Goal: Task Accomplishment & Management: Manage account settings

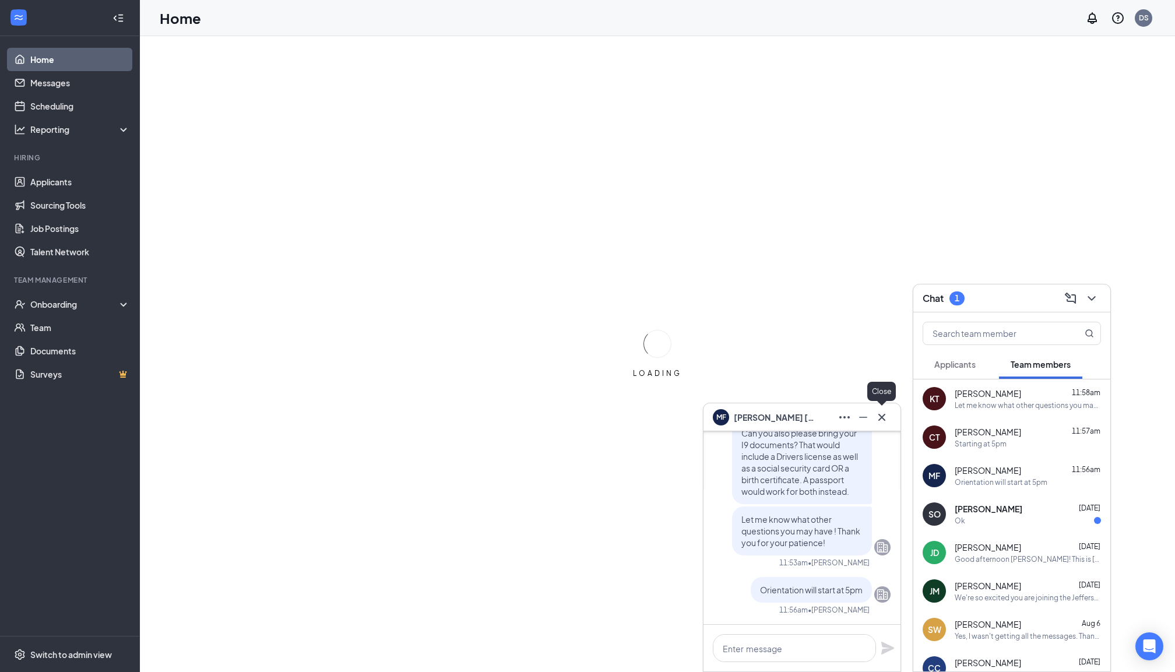
click at [880, 420] on icon "Cross" at bounding box center [881, 417] width 14 height 14
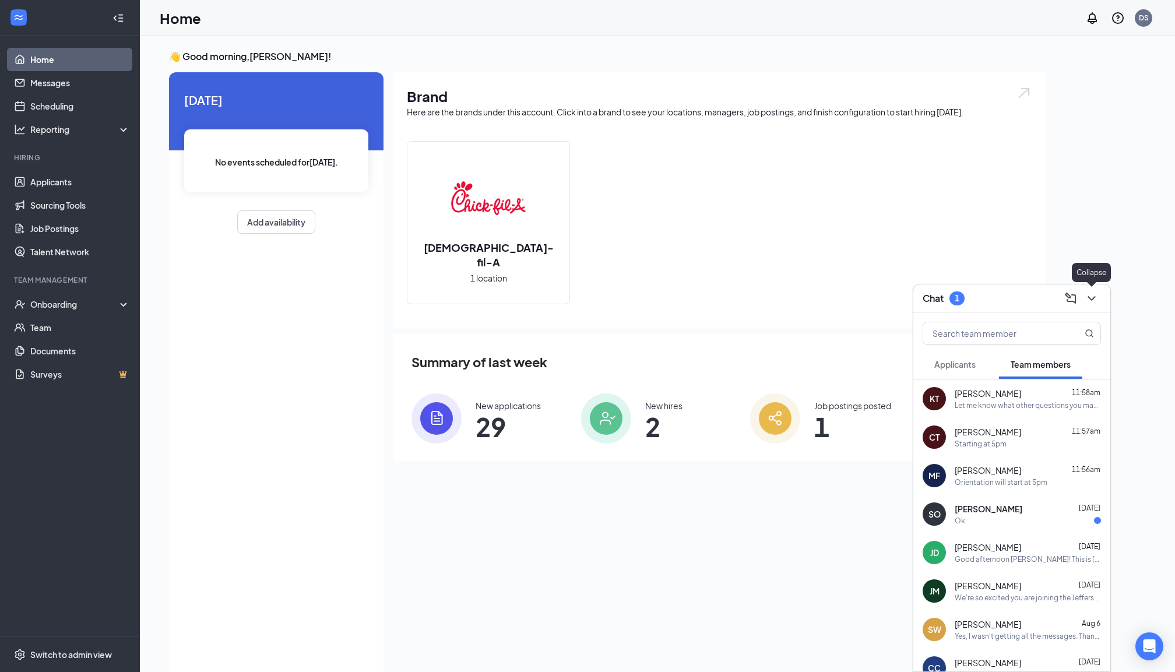
click at [1098, 294] on icon "ChevronDown" at bounding box center [1091, 298] width 14 height 14
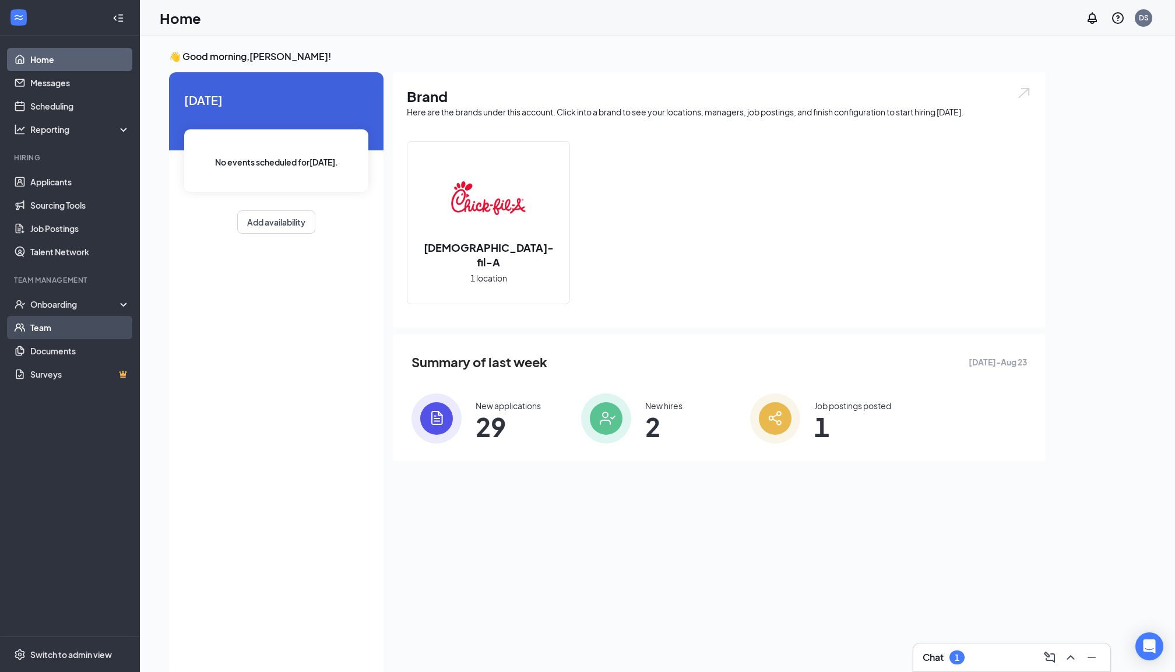
click at [50, 325] on link "Team" at bounding box center [80, 327] width 100 height 23
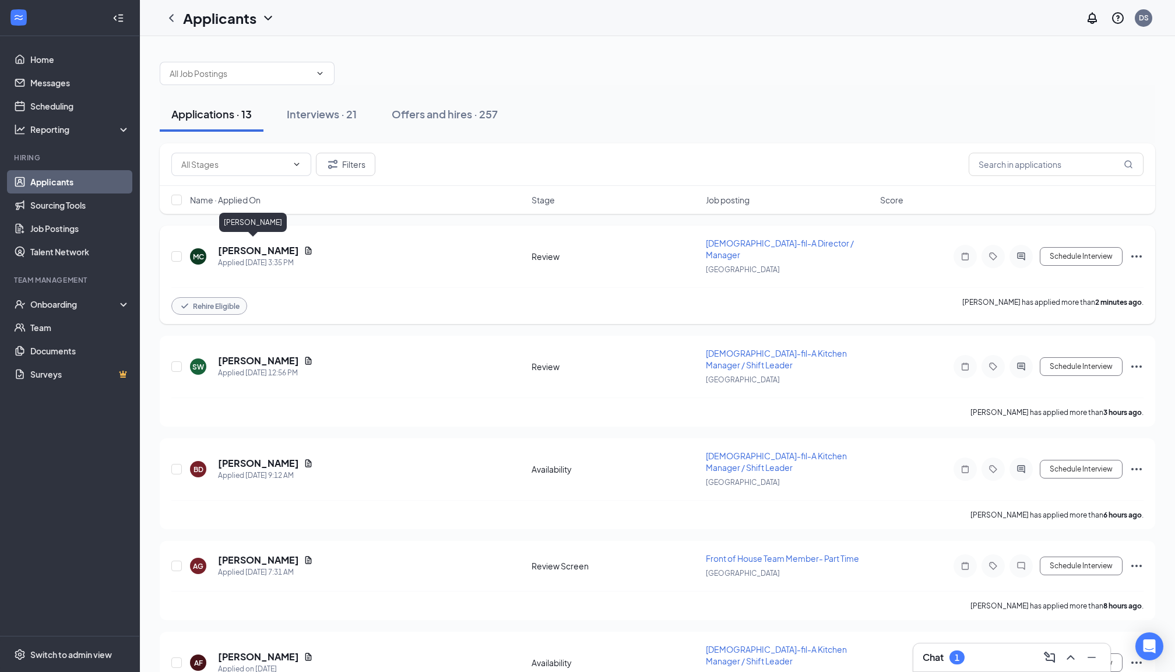
click at [245, 244] on h5 "[PERSON_NAME]" at bounding box center [258, 250] width 81 height 13
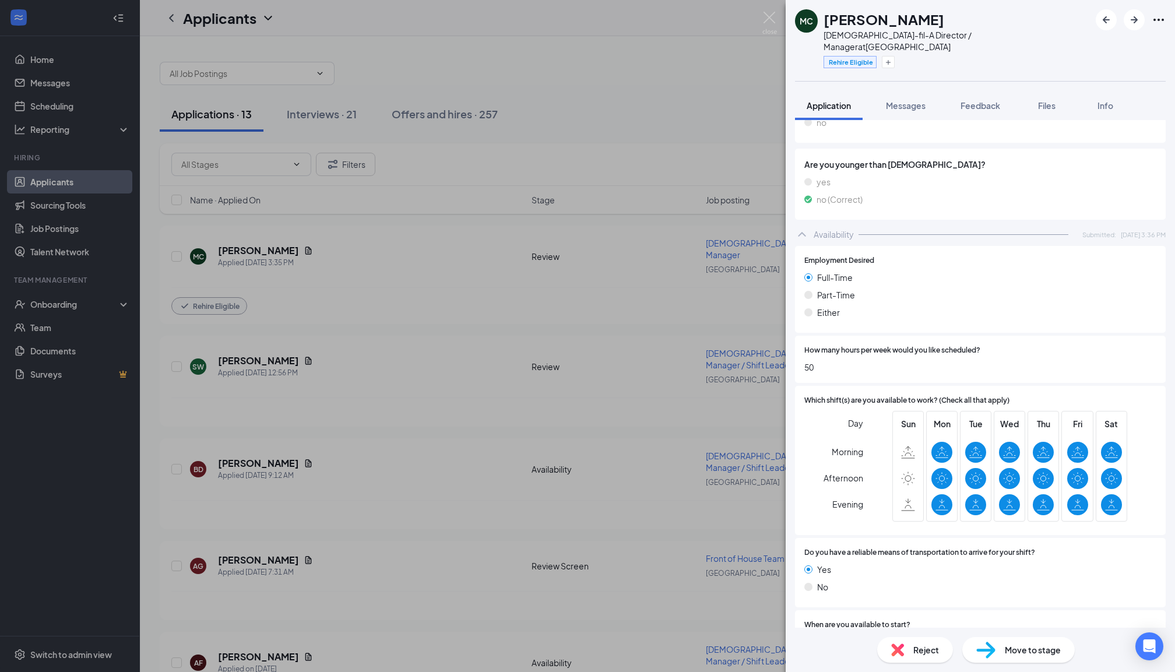
scroll to position [678, 0]
click at [996, 651] on div "Move to stage" at bounding box center [1018, 650] width 112 height 26
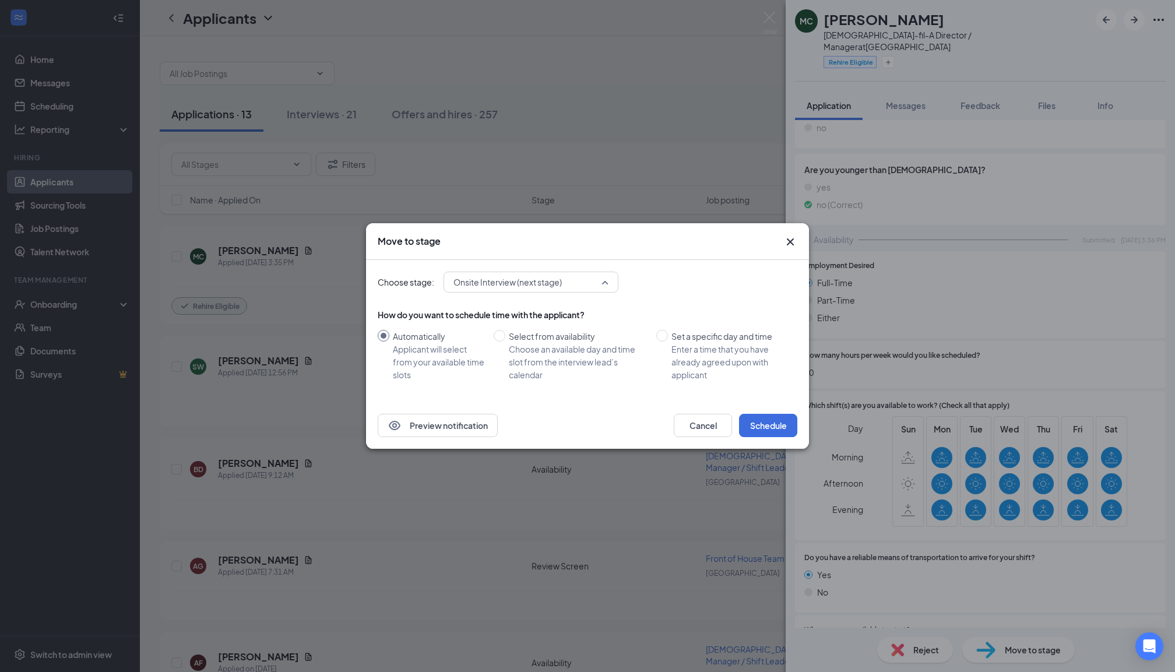
click at [604, 285] on span "Onsite Interview (next stage)" at bounding box center [530, 281] width 155 height 17
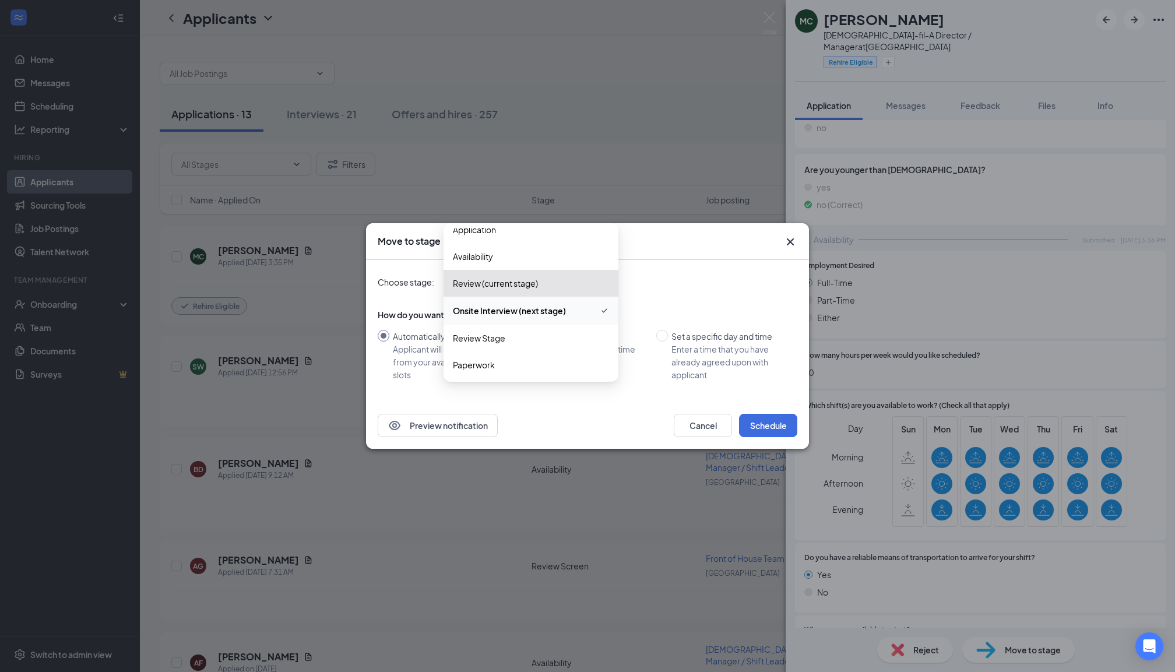
scroll to position [12, 0]
click at [541, 311] on span "Onsite Interview (next stage)" at bounding box center [509, 310] width 113 height 13
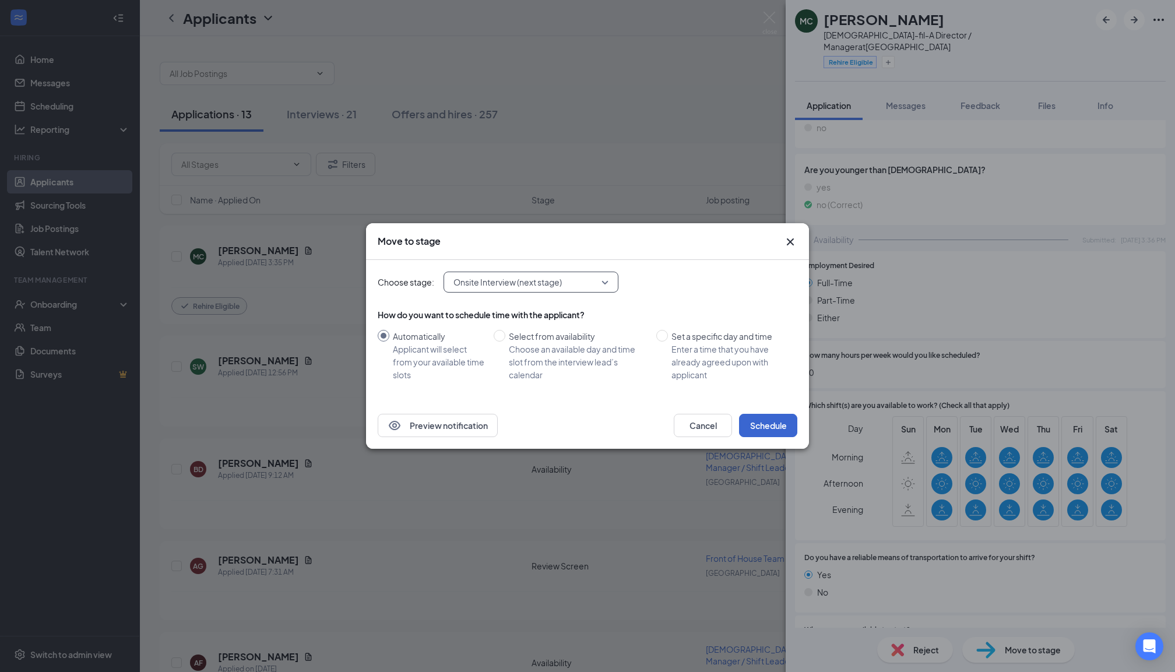
click at [763, 419] on button "Schedule" at bounding box center [768, 425] width 58 height 23
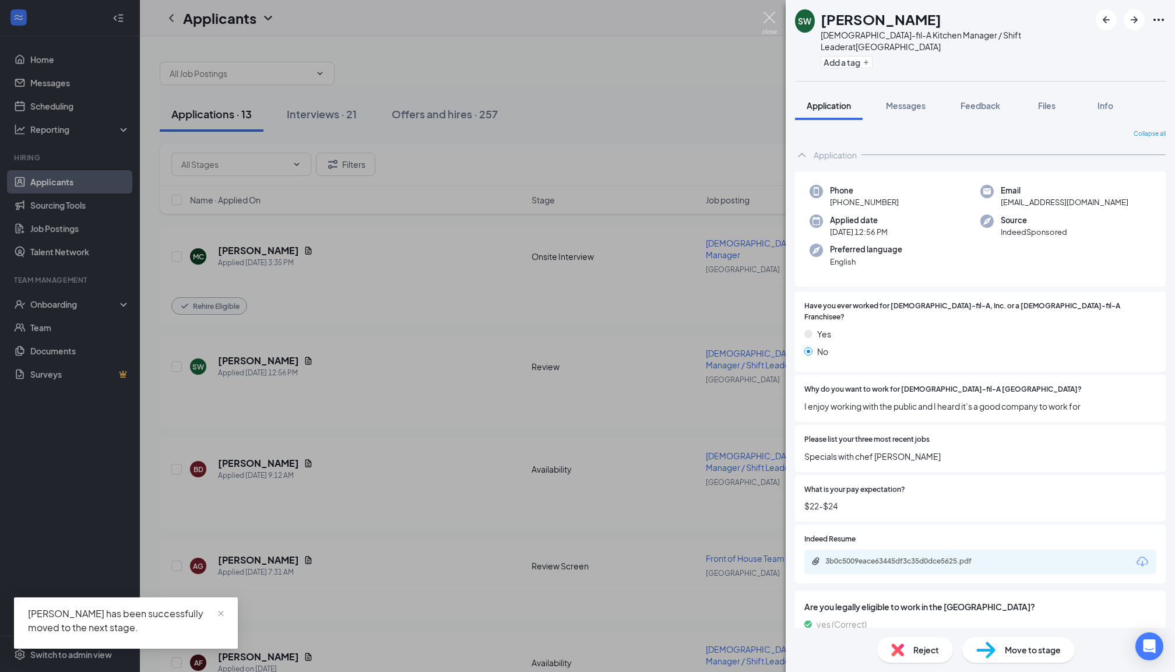
click at [771, 17] on img at bounding box center [769, 23] width 15 height 23
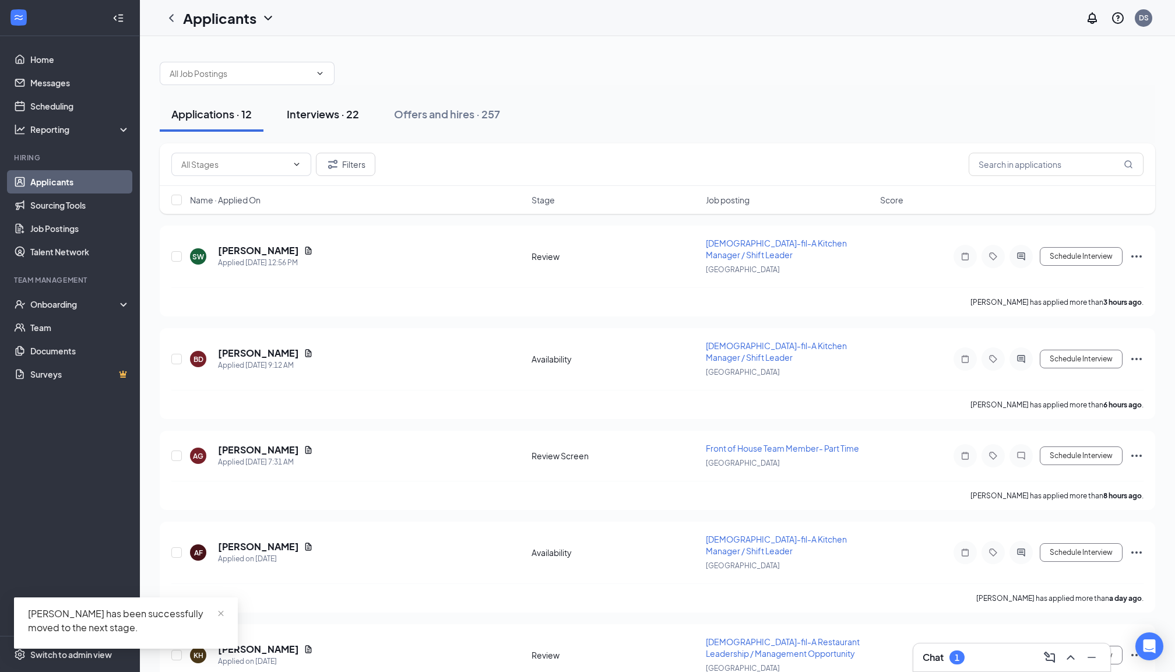
click at [331, 114] on div "Interviews · 22" at bounding box center [323, 114] width 72 height 15
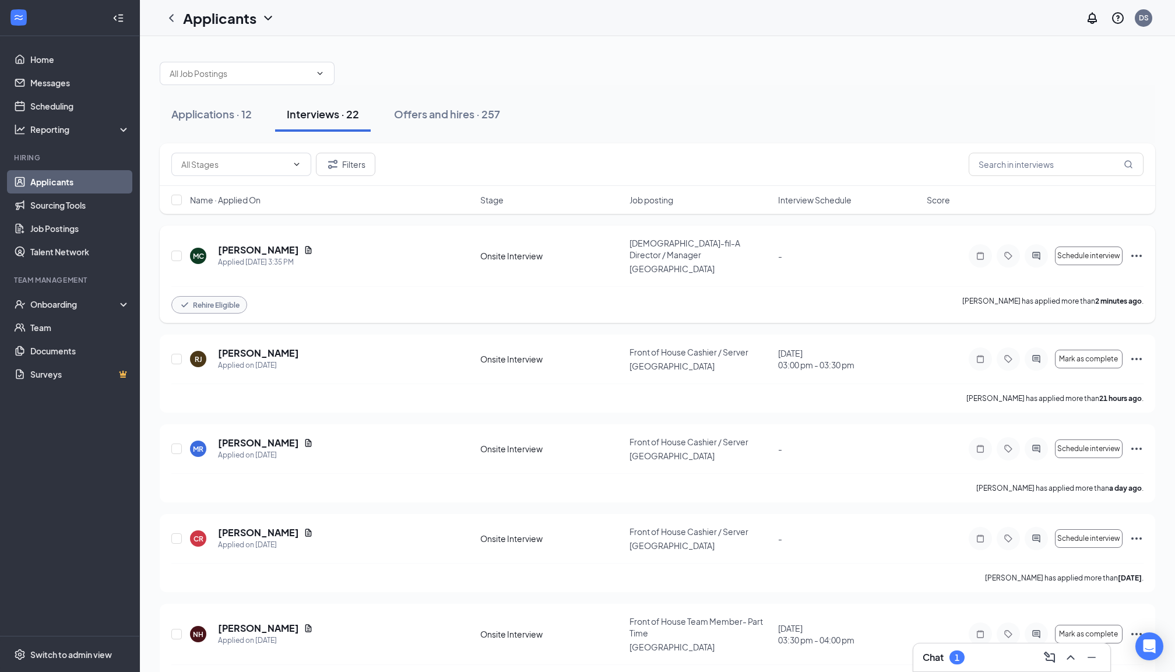
click at [1141, 252] on icon "Ellipses" at bounding box center [1136, 256] width 14 height 14
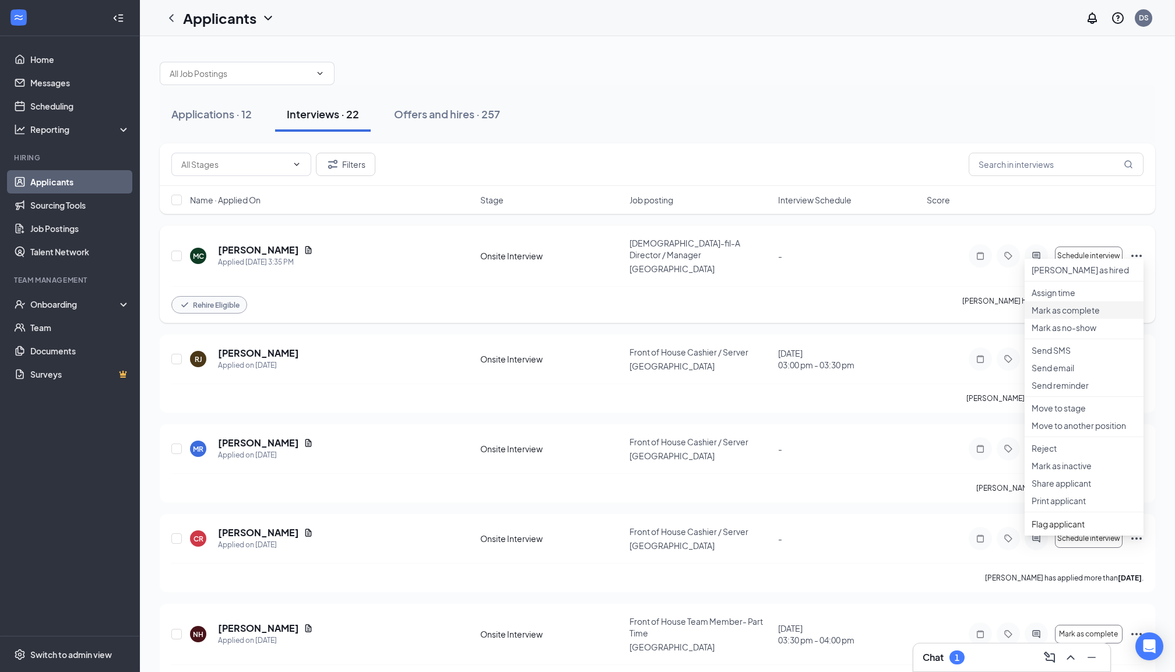
click at [1068, 316] on p "Mark as complete" at bounding box center [1083, 310] width 105 height 12
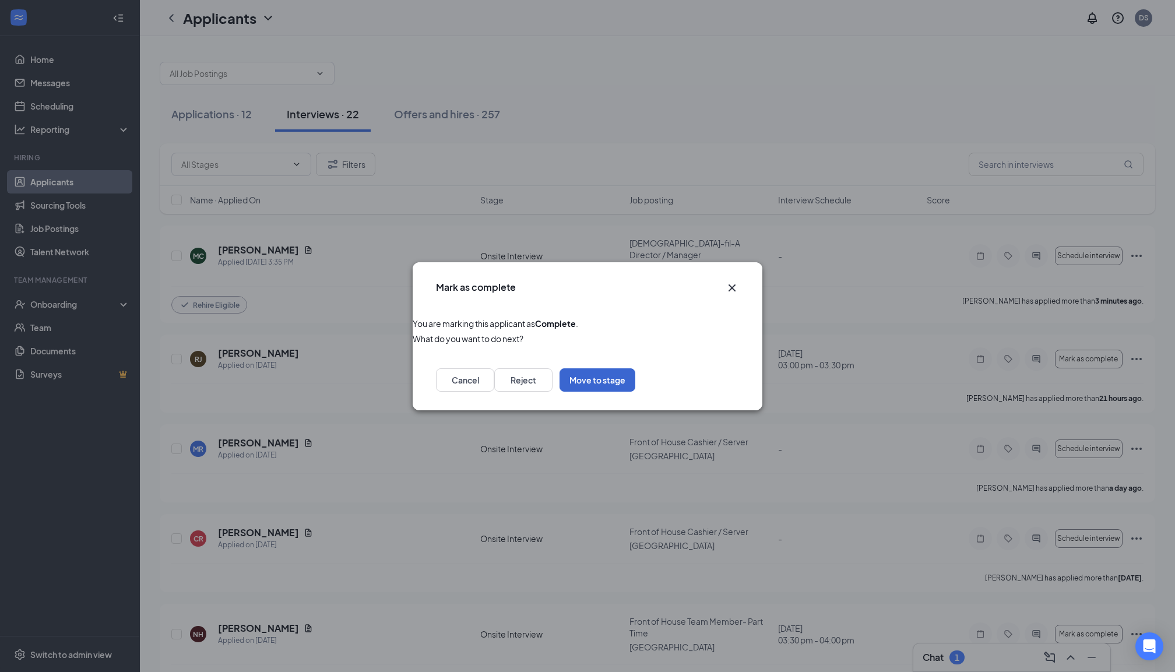
click at [635, 385] on button "Move to stage" at bounding box center [597, 379] width 76 height 23
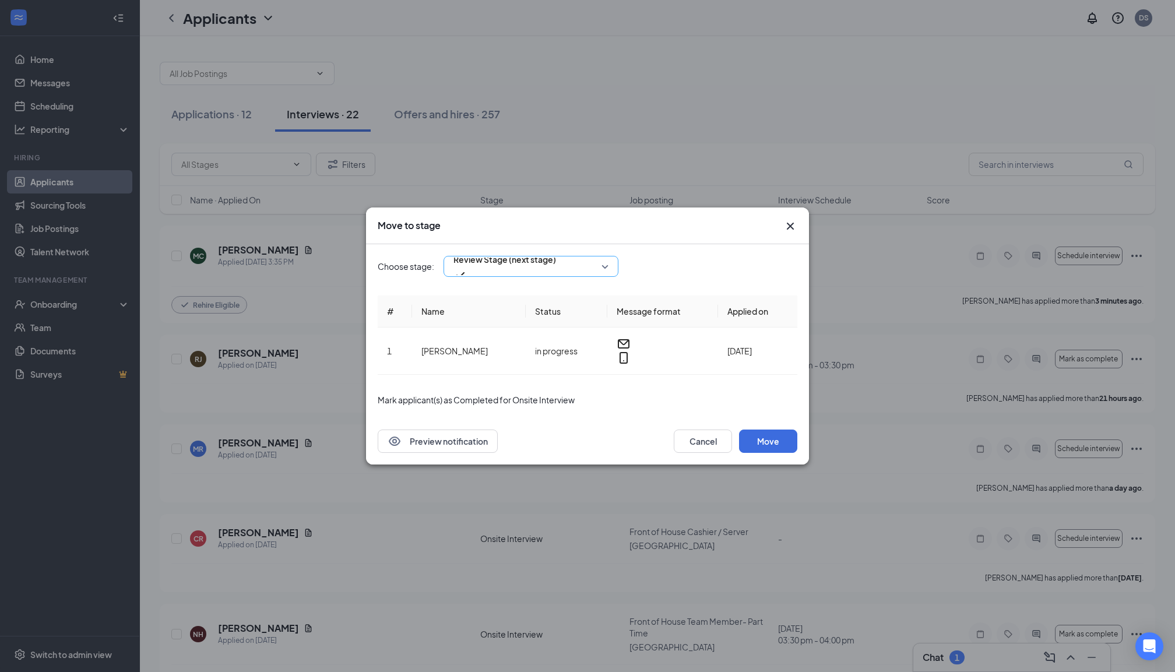
click at [606, 271] on span "Review Stage (next stage)" at bounding box center [530, 266] width 155 height 17
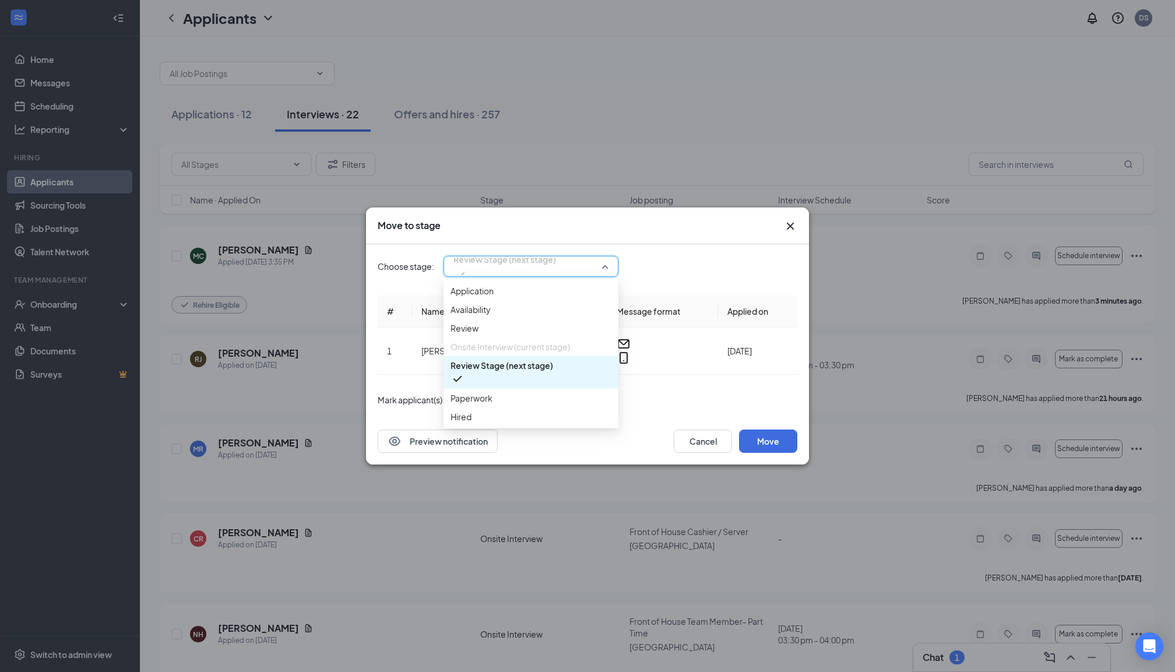
click at [606, 271] on span "Review Stage (next stage)" at bounding box center [530, 266] width 155 height 17
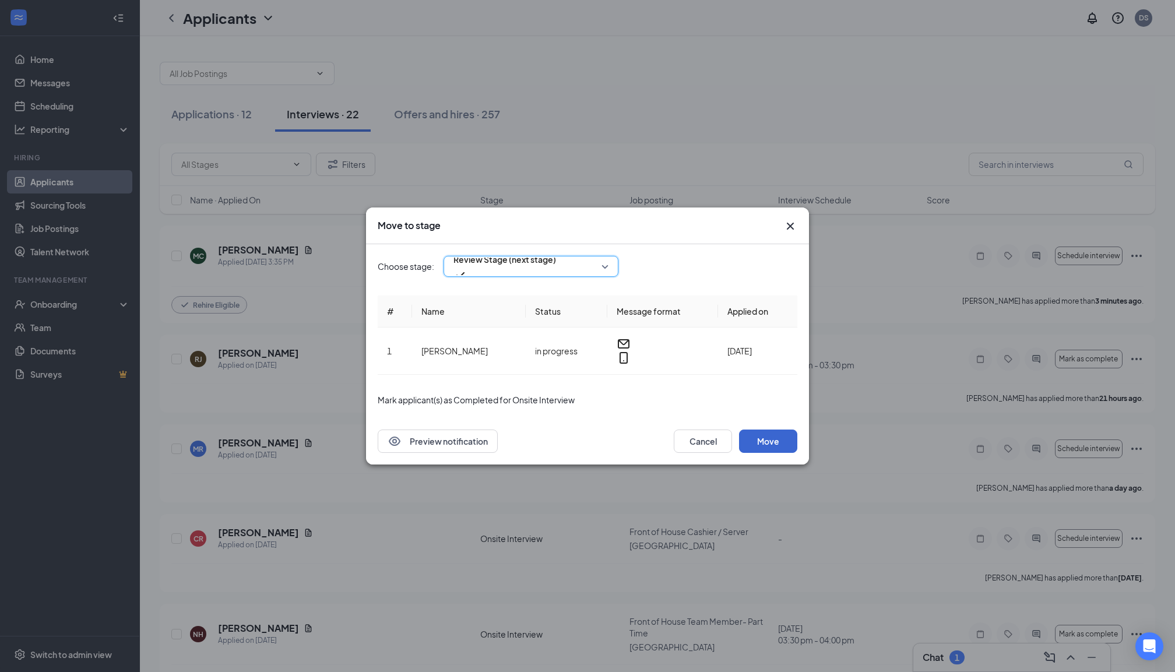
click at [759, 434] on button "Move" at bounding box center [768, 440] width 58 height 23
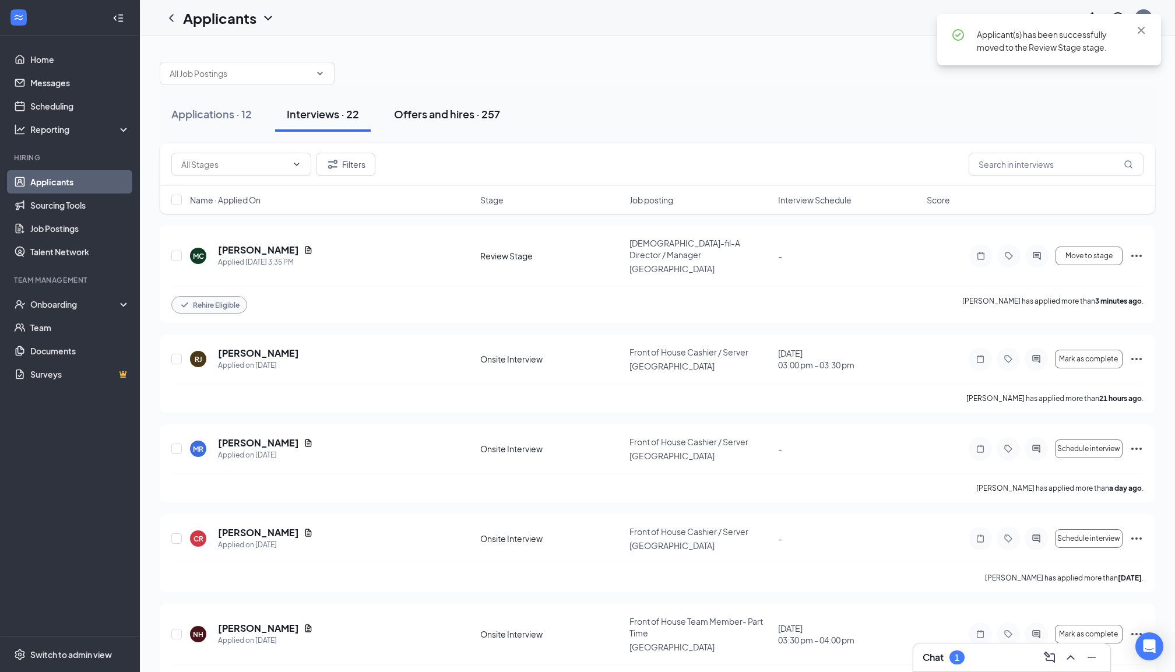
click at [447, 117] on div "Offers and hires · 257" at bounding box center [447, 114] width 106 height 15
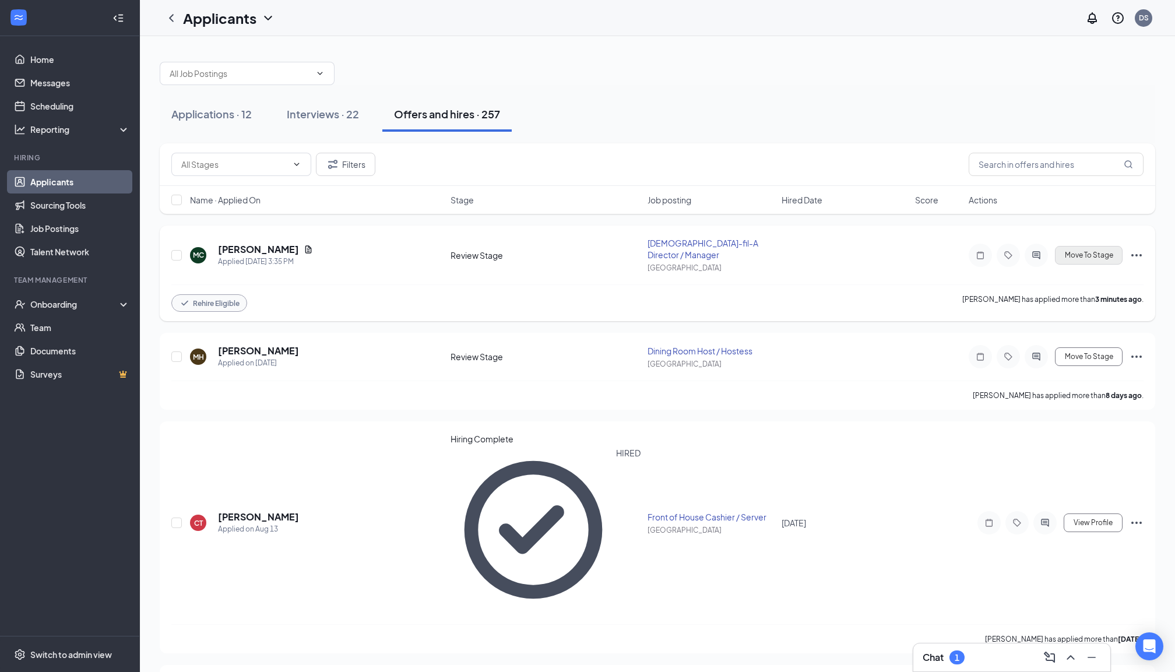
click at [1078, 254] on button "Move To Stage" at bounding box center [1089, 255] width 68 height 19
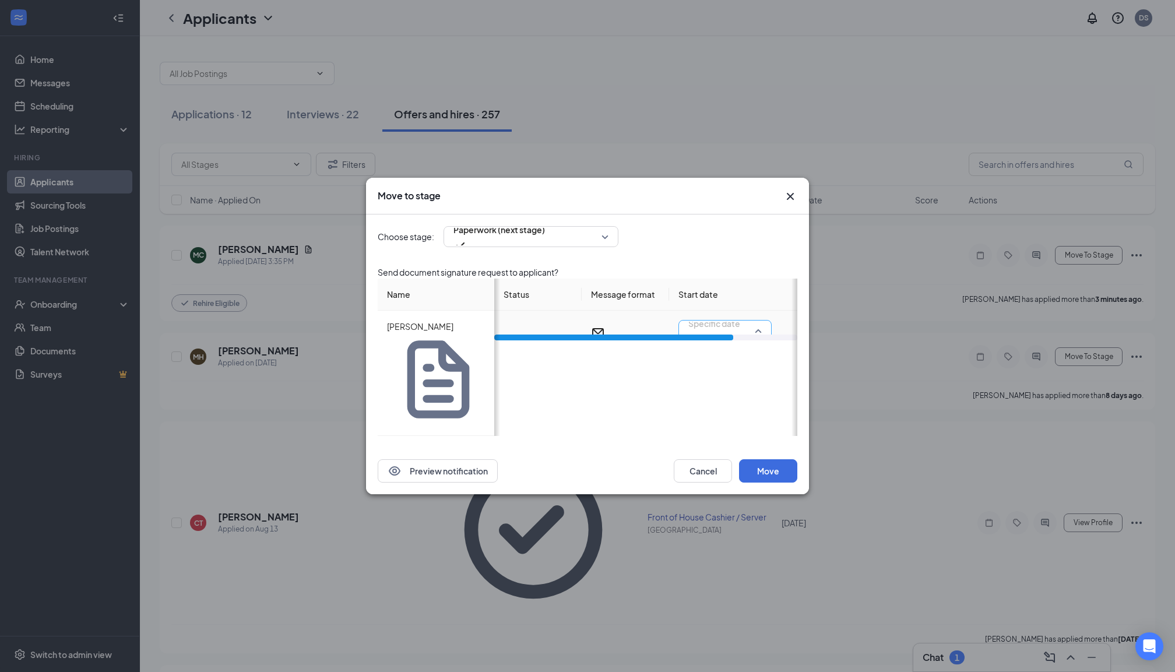
click at [748, 339] on span "Specific date" at bounding box center [724, 330] width 73 height 17
drag, startPoint x: 696, startPoint y: 392, endPoint x: 744, endPoint y: 385, distance: 48.9
click at [746, 340] on div "Status Message format Start date in progress Specific date Dec 1, 2023" at bounding box center [645, 309] width 303 height 62
drag, startPoint x: 725, startPoint y: 397, endPoint x: 793, endPoint y: 394, distance: 67.6
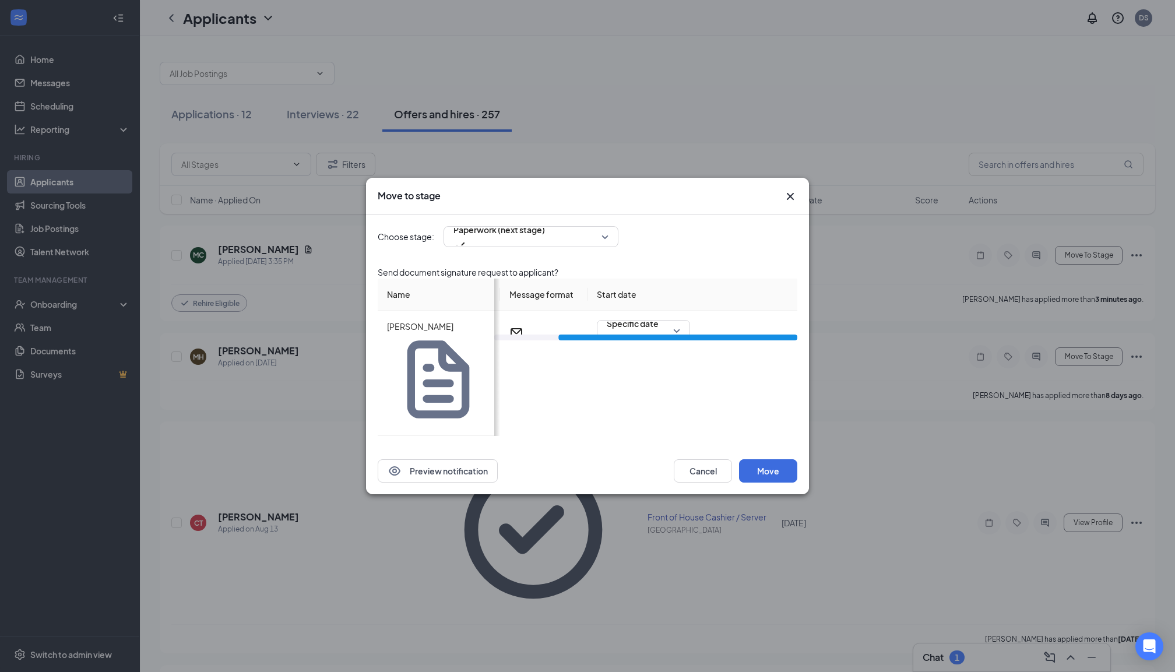
click at [793, 394] on div "Status Message format Start date in progress Specific date Dec 1, 2023" at bounding box center [645, 356] width 303 height 157
click at [682, 357] on div "[DATE]" at bounding box center [643, 350] width 78 height 13
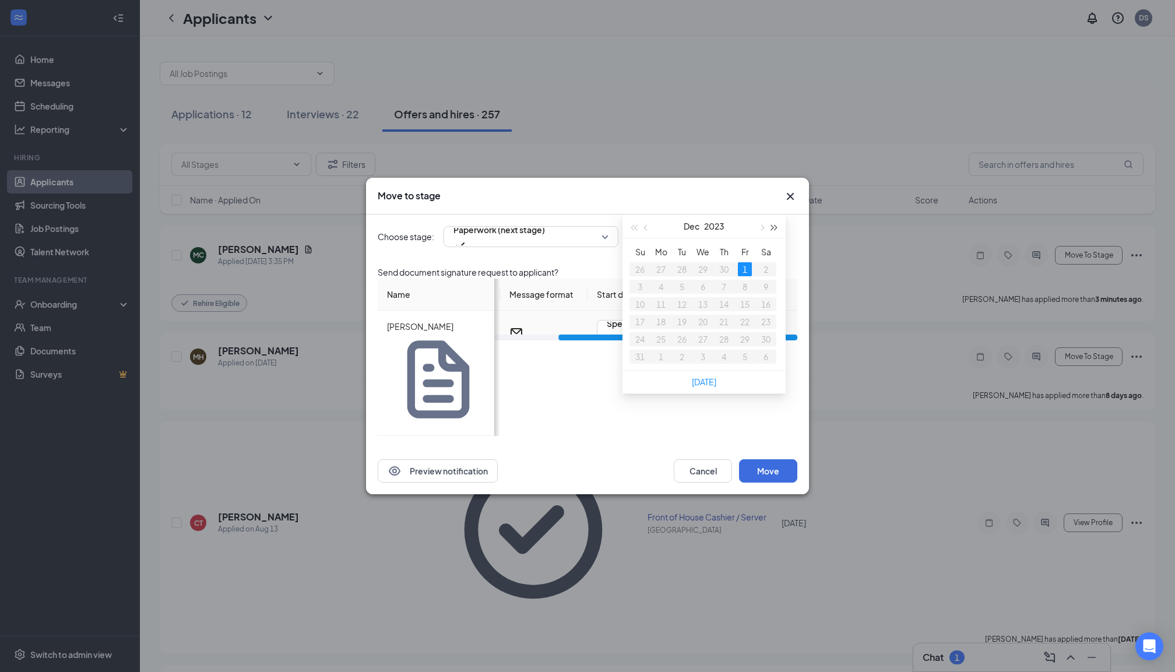
click at [772, 238] on button "button" at bounding box center [774, 225] width 13 height 23
click at [760, 231] on span "button" at bounding box center [761, 228] width 6 height 6
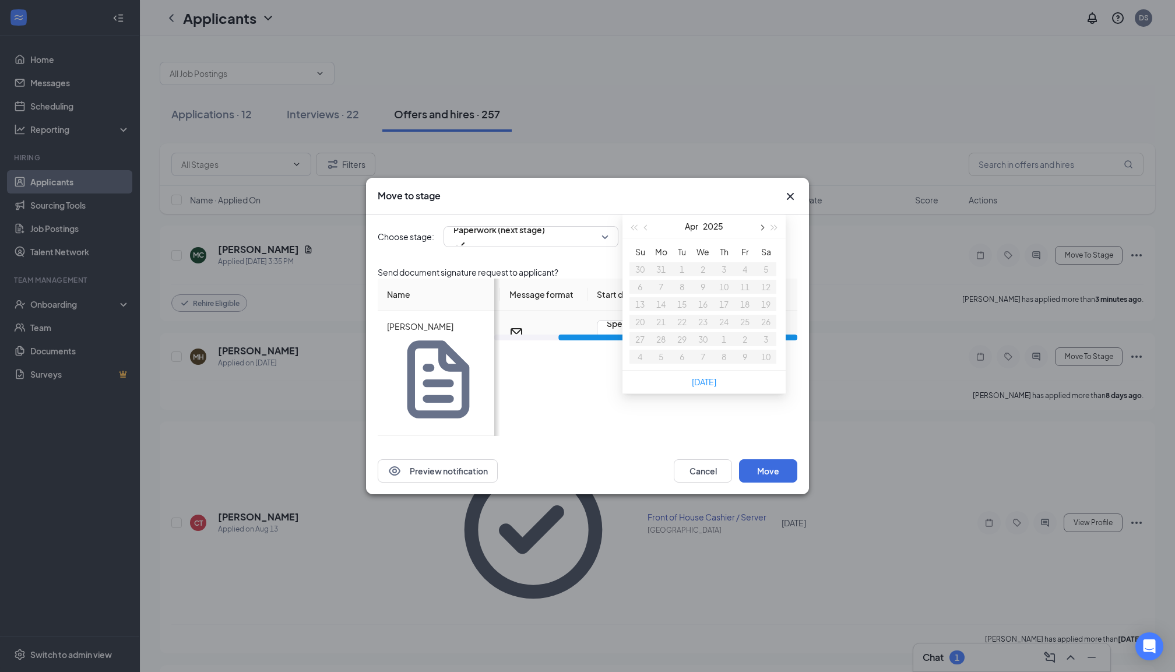
click at [760, 231] on span "button" at bounding box center [761, 228] width 6 height 6
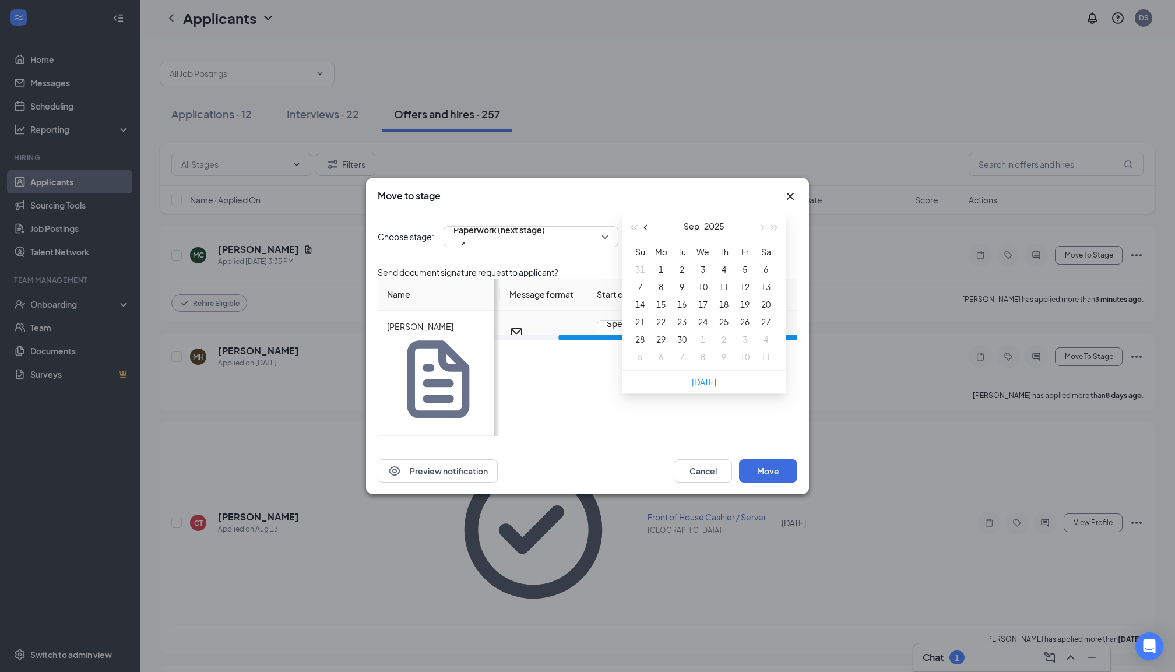
click at [644, 238] on button "button" at bounding box center [646, 225] width 13 height 23
type input "[DATE]"
click at [721, 346] on div "28" at bounding box center [724, 339] width 14 height 14
click at [760, 459] on button "Move" at bounding box center [768, 470] width 58 height 23
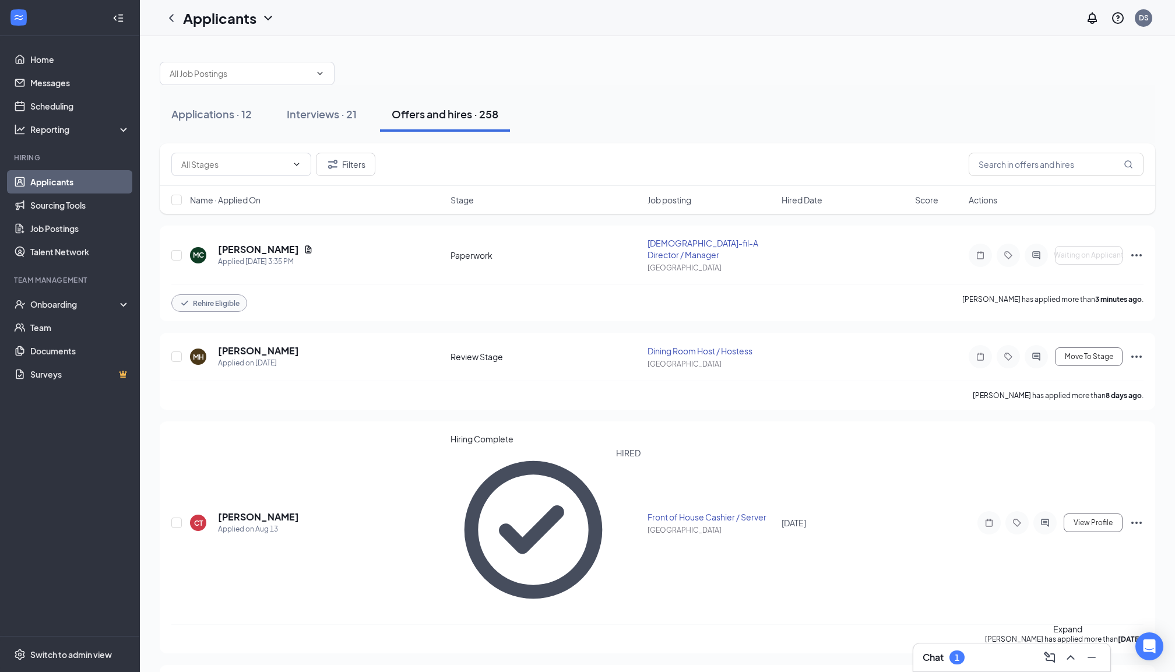
click at [1073, 662] on icon "ChevronUp" at bounding box center [1070, 657] width 14 height 14
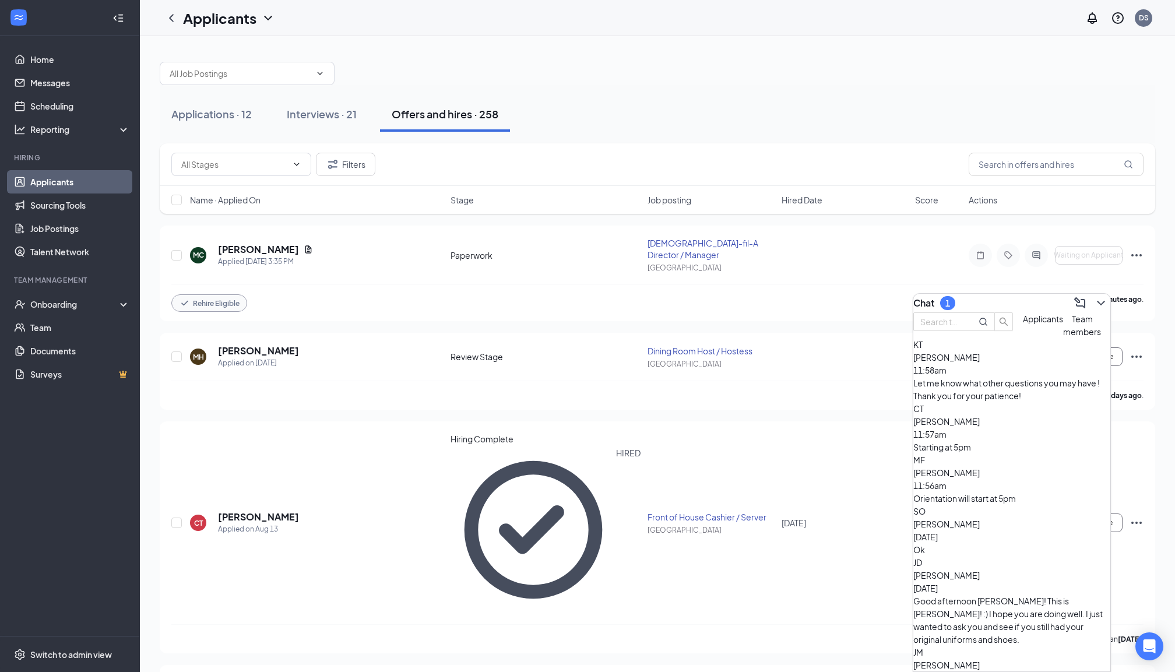
click at [979, 519] on span "[PERSON_NAME]" at bounding box center [946, 524] width 66 height 10
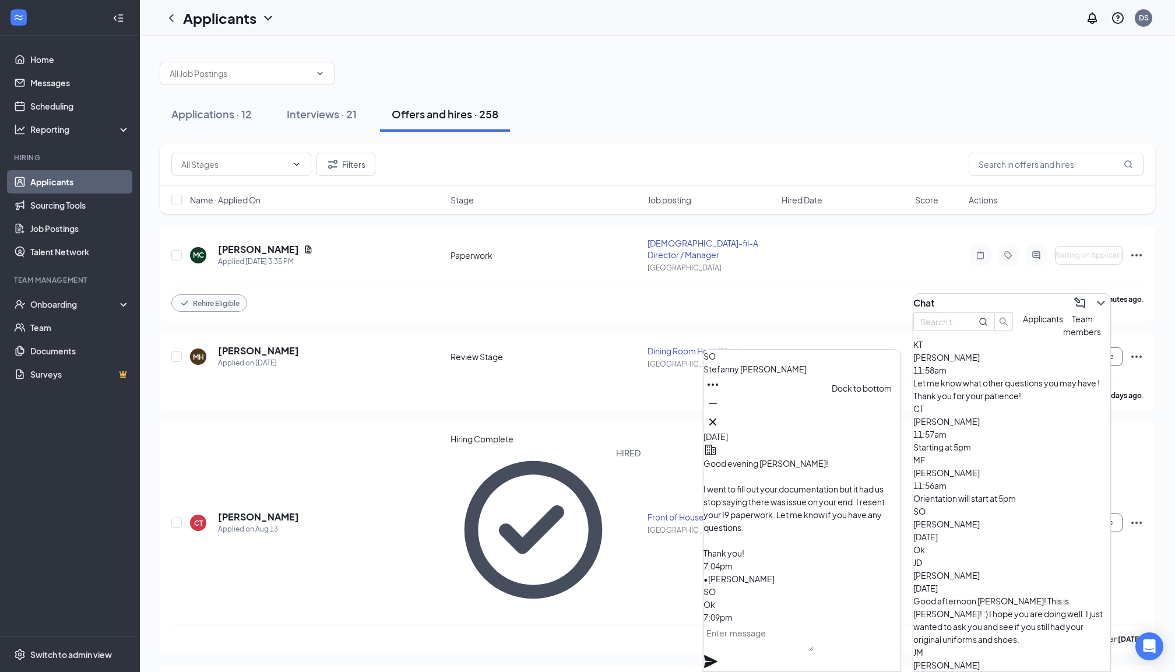
click at [720, 410] on icon "Minimize" at bounding box center [713, 403] width 14 height 14
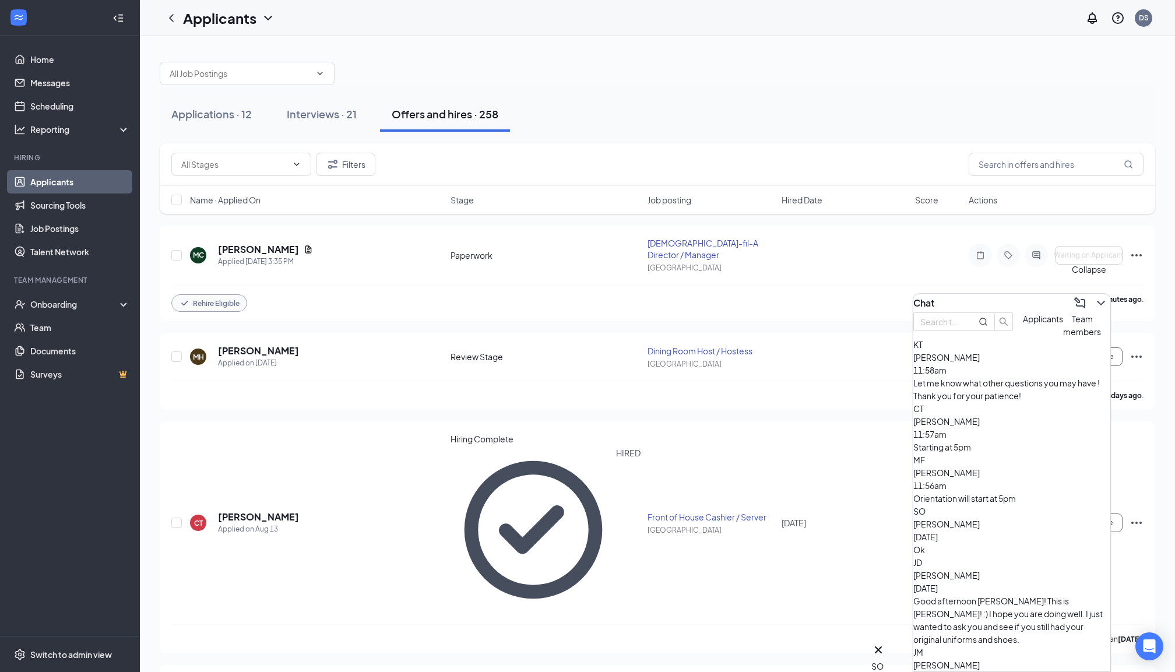
click at [1096, 301] on icon "ChevronDown" at bounding box center [1100, 303] width 8 height 5
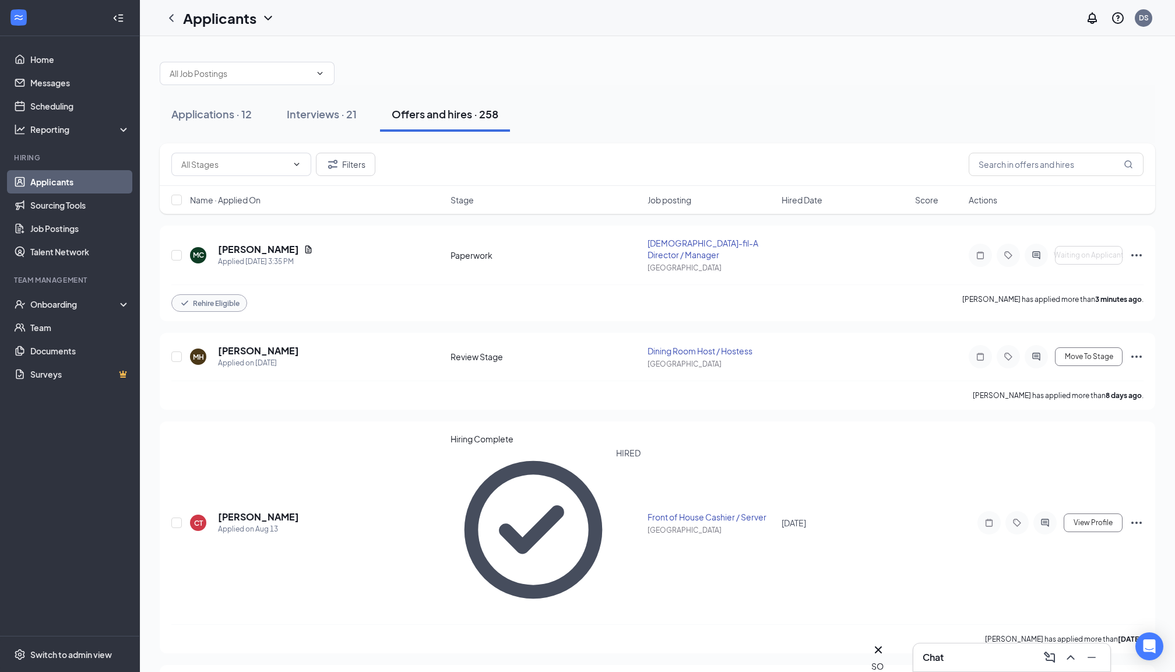
scroll to position [0, 0]
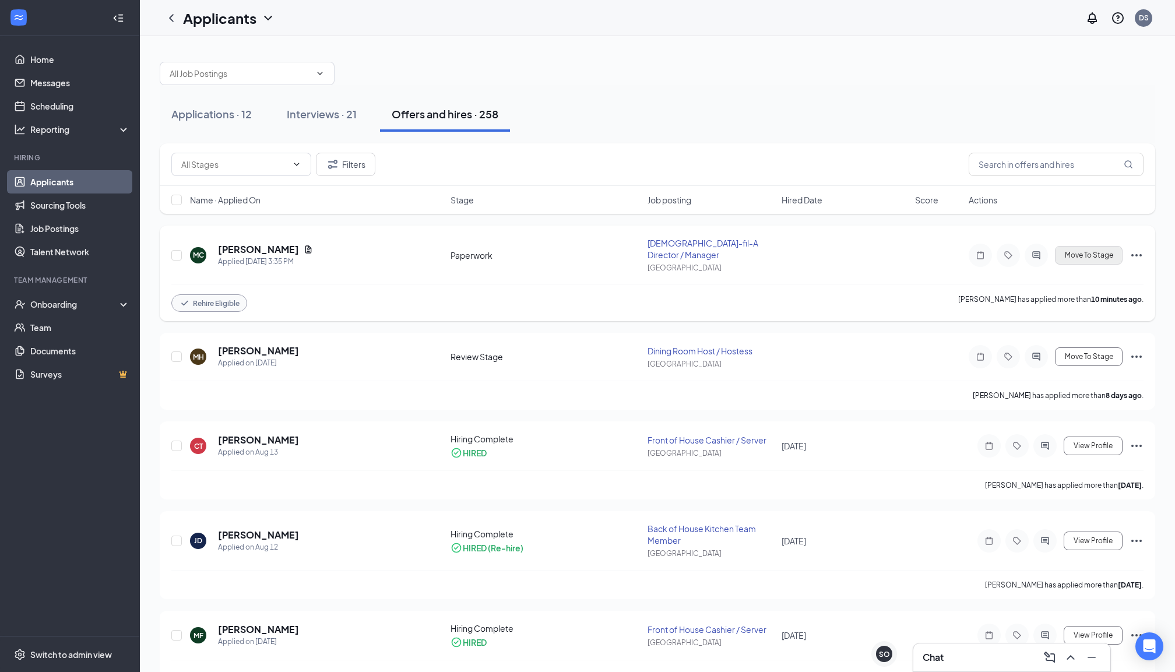
click at [1068, 251] on span "Move To Stage" at bounding box center [1088, 255] width 48 height 8
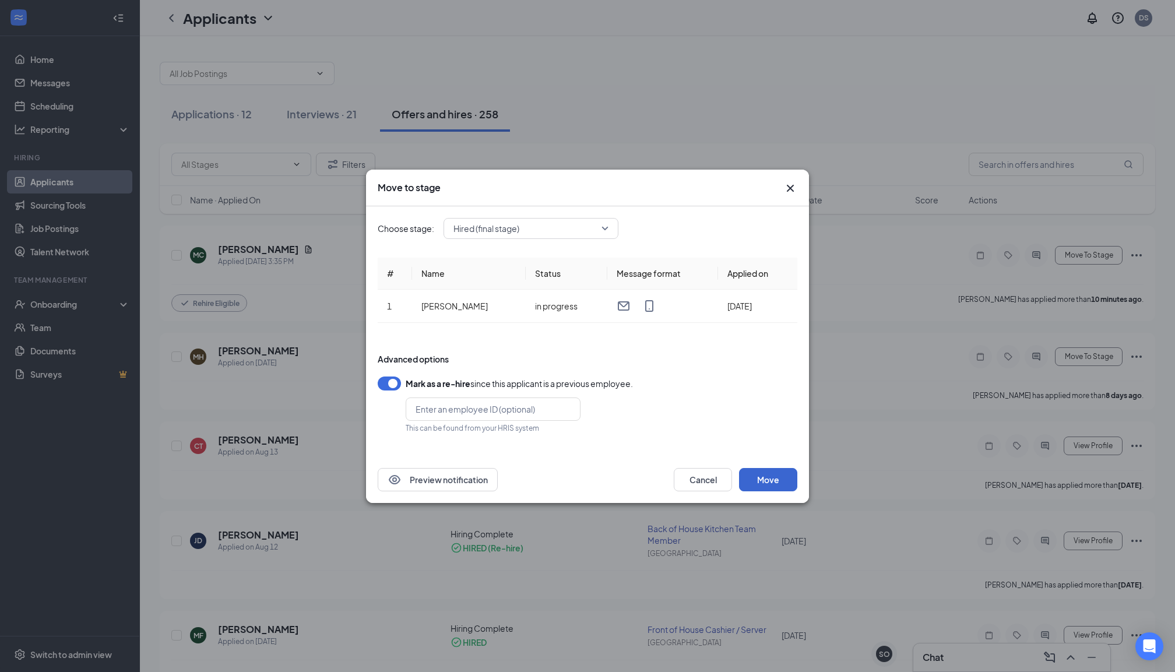
click at [767, 481] on button "Move" at bounding box center [768, 479] width 58 height 23
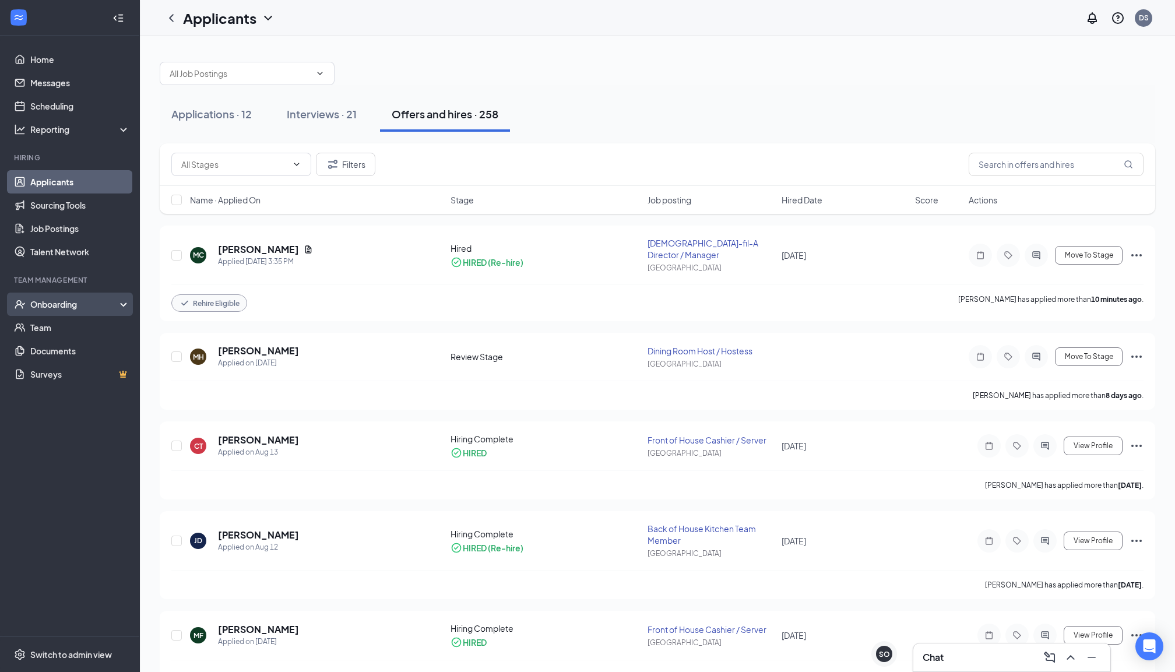
click at [50, 310] on div "Onboarding" at bounding box center [70, 303] width 140 height 23
click at [52, 334] on link "Overview" at bounding box center [80, 327] width 100 height 23
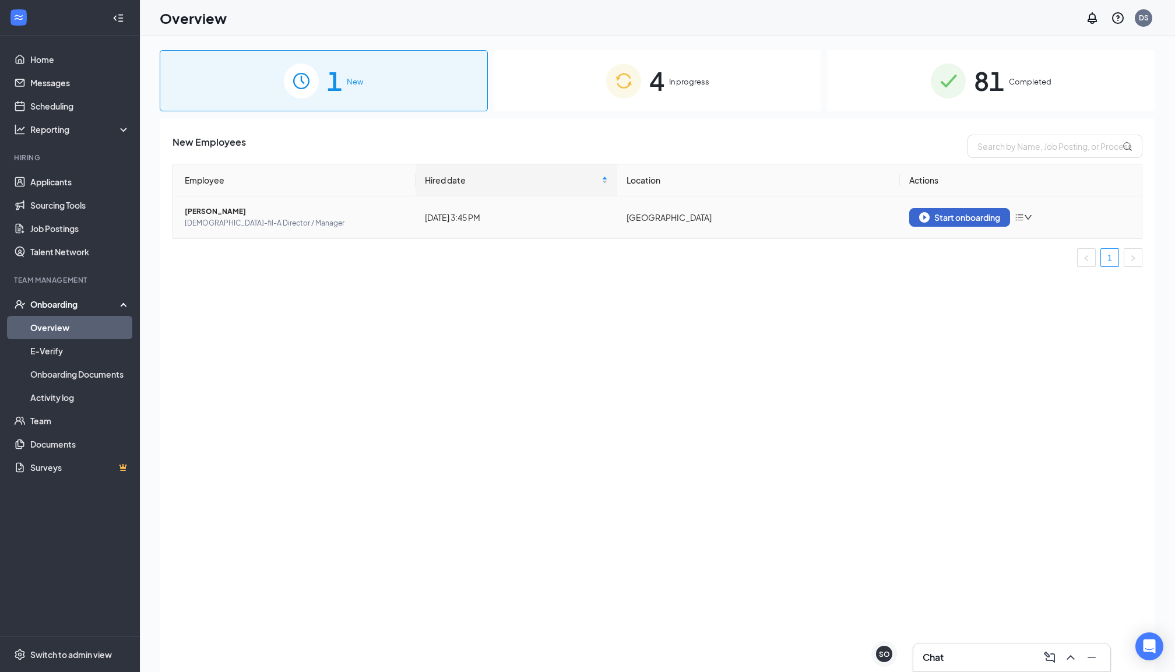
click at [921, 213] on img "button" at bounding box center [924, 217] width 10 height 10
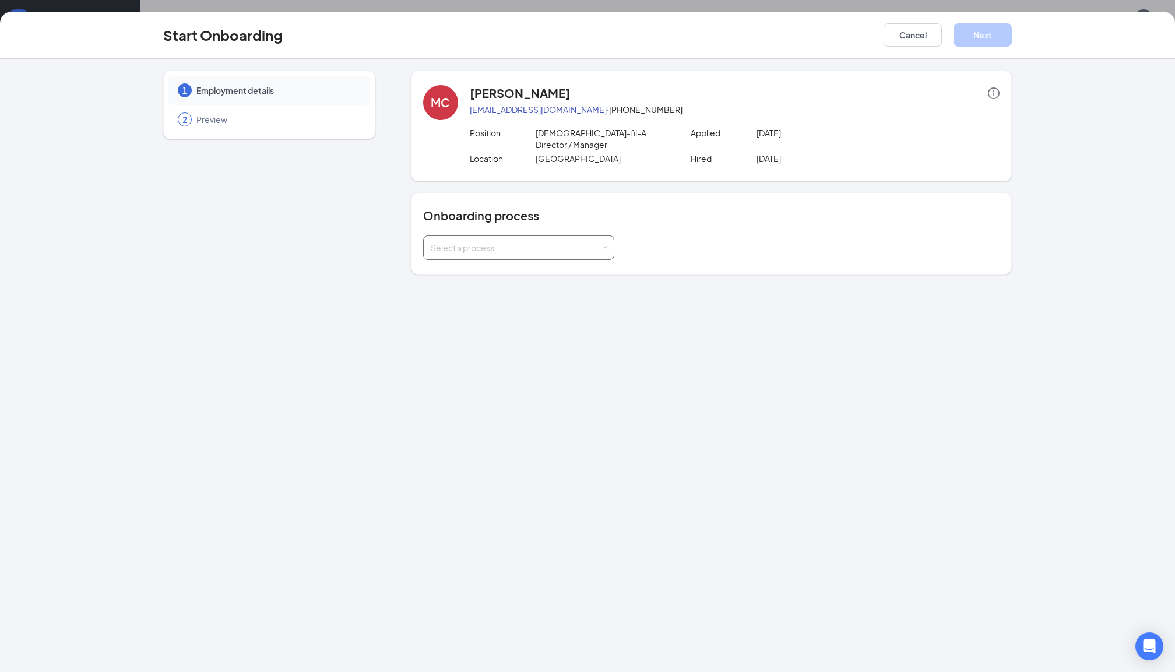
click at [606, 236] on div "Select a process" at bounding box center [519, 247] width 176 height 23
click at [558, 265] on li "Onboarding" at bounding box center [518, 261] width 191 height 21
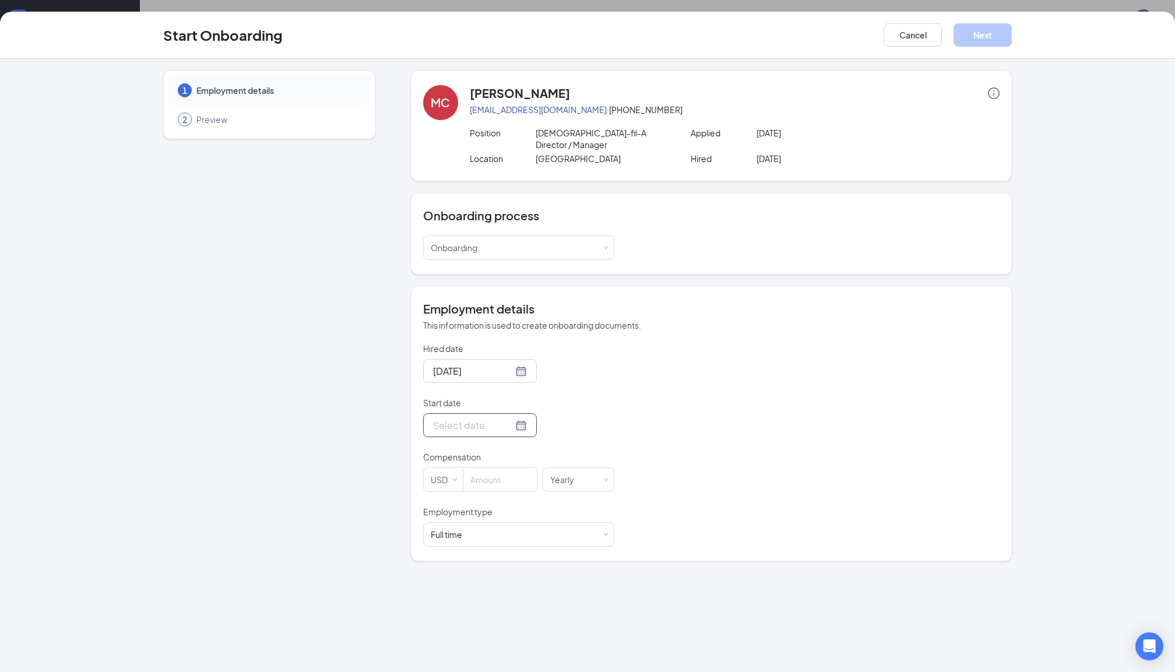
click at [520, 418] on div at bounding box center [480, 425] width 94 height 15
type input "Jul 31, 2025"
type input "Aug 7, 2025"
type input "Aug 14, 2025"
type input "Aug 22, 2025"
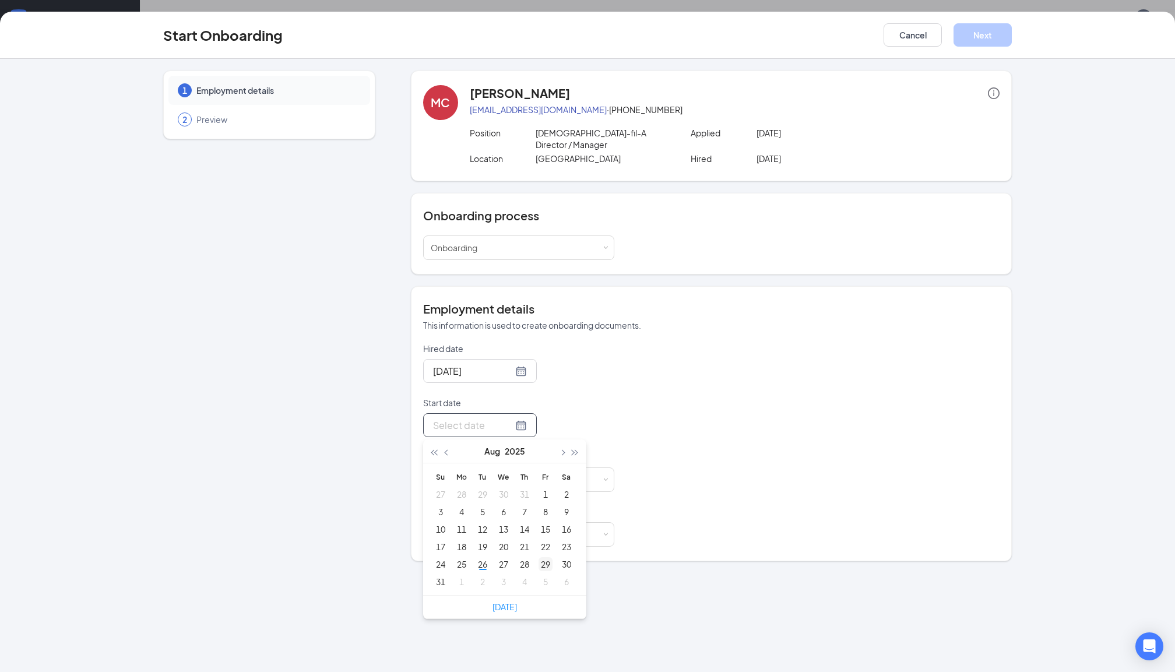
type input "Aug 29, 2025"
type input "[DATE]"
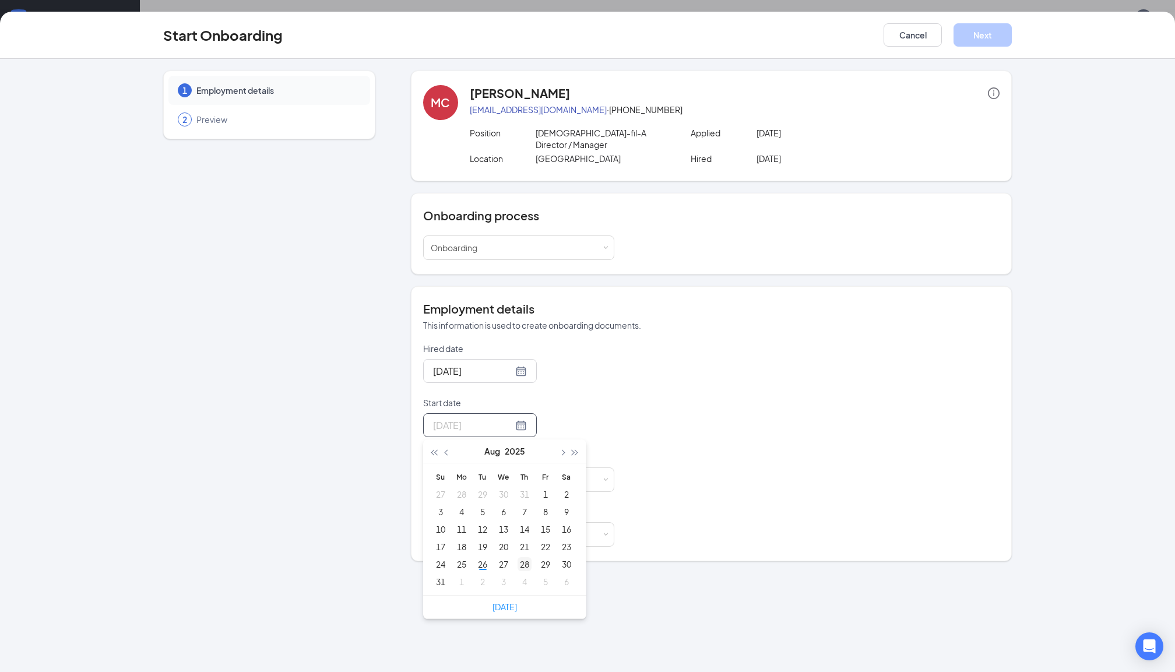
click at [525, 558] on div "28" at bounding box center [524, 564] width 14 height 14
click at [516, 469] on input at bounding box center [500, 479] width 74 height 23
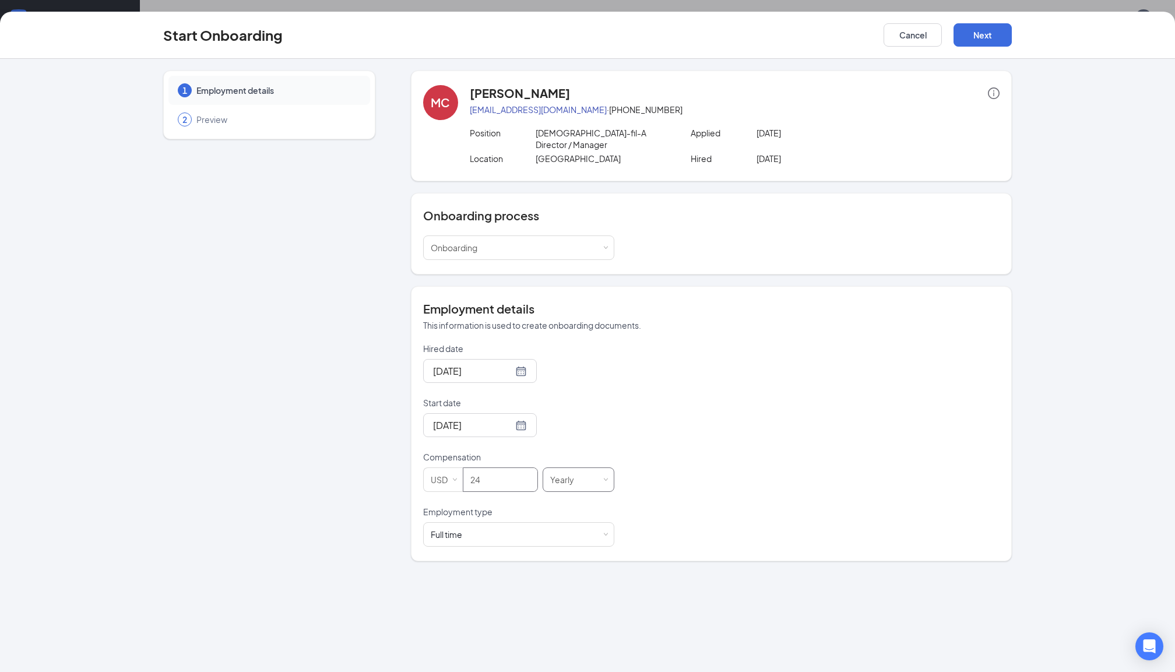
type input "24"
click at [609, 471] on div "Yearly" at bounding box center [578, 479] width 72 height 24
click at [590, 490] on li "Hourly" at bounding box center [578, 493] width 72 height 19
click at [648, 477] on div "Hired date Aug 26, 2025 Start date Aug 28, 2025 Aug 2025 Su Mo Tu We Th Fr Sa 2…" at bounding box center [711, 445] width 576 height 204
click at [975, 38] on button "Next" at bounding box center [982, 34] width 58 height 23
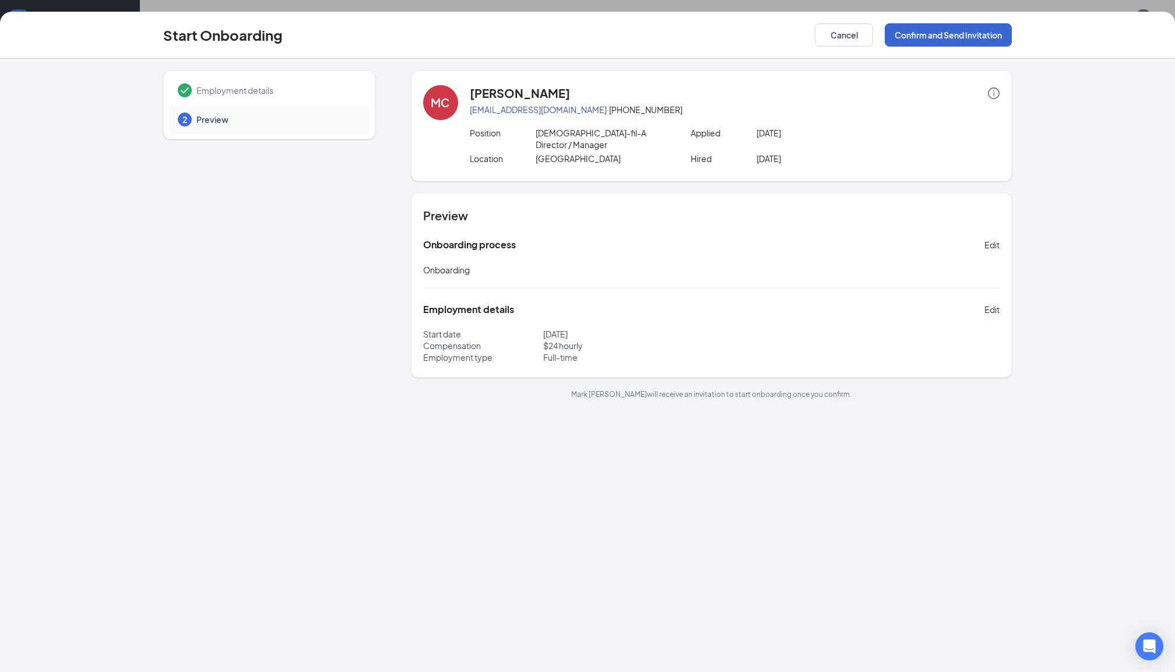
click at [943, 36] on button "Confirm and Send Invitation" at bounding box center [947, 34] width 127 height 23
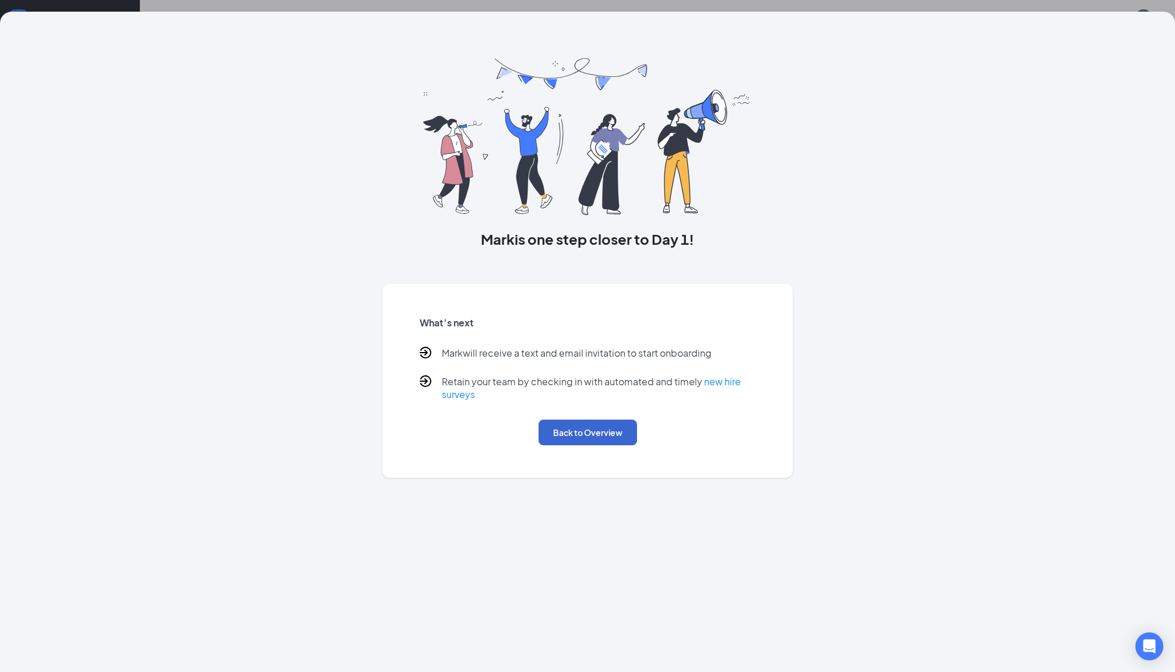
click at [620, 420] on button "Back to Overview" at bounding box center [587, 432] width 98 height 26
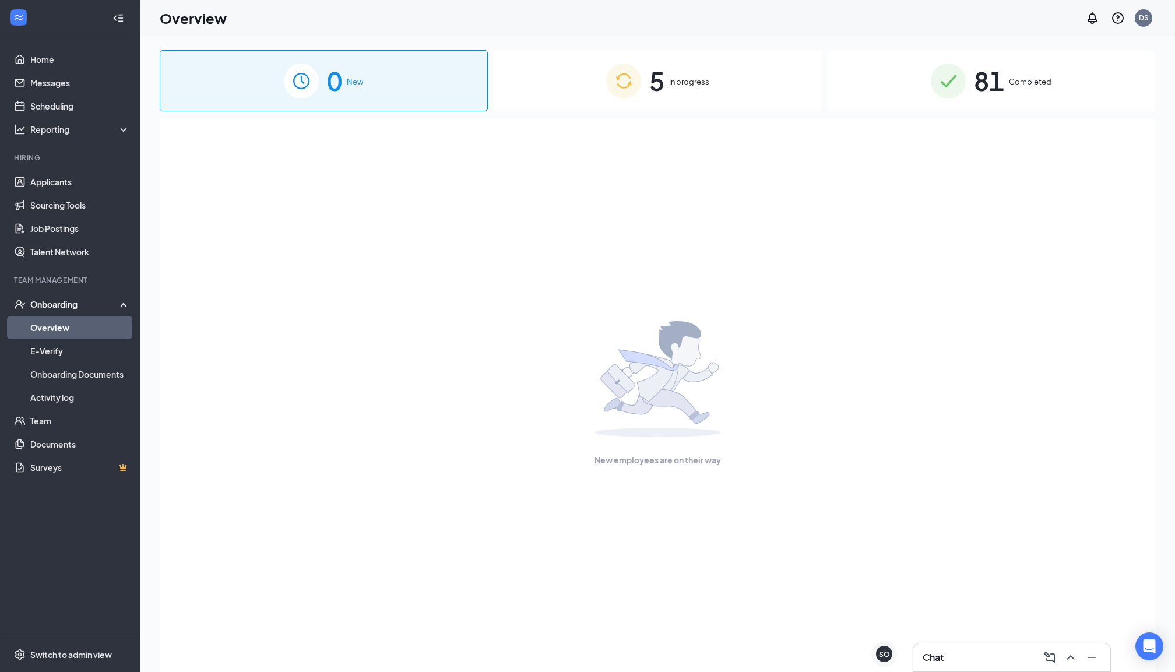
click at [673, 83] on span "In progress" at bounding box center [689, 82] width 40 height 12
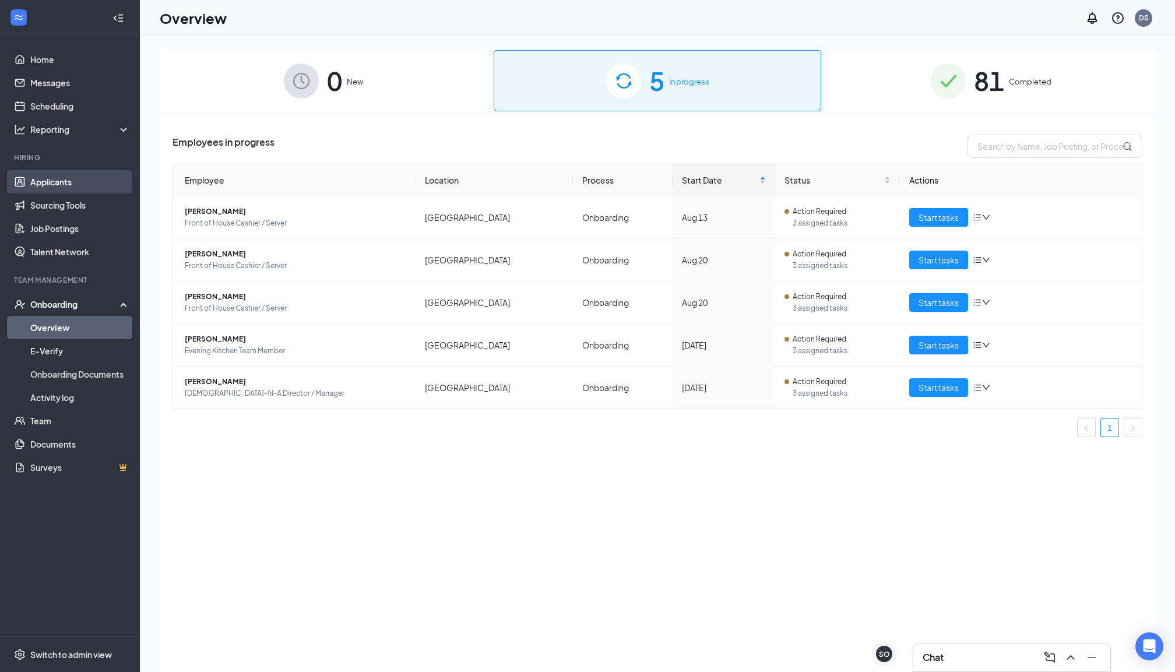
click at [57, 188] on link "Applicants" at bounding box center [80, 181] width 100 height 23
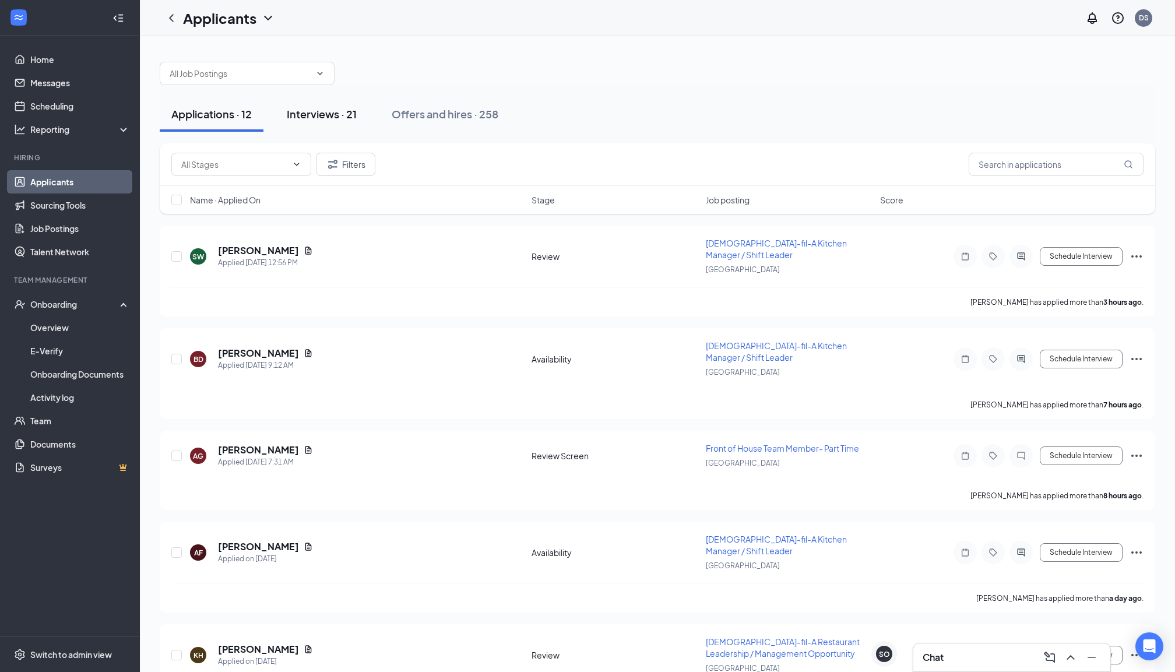
click at [350, 119] on div "Interviews · 21" at bounding box center [322, 114] width 70 height 15
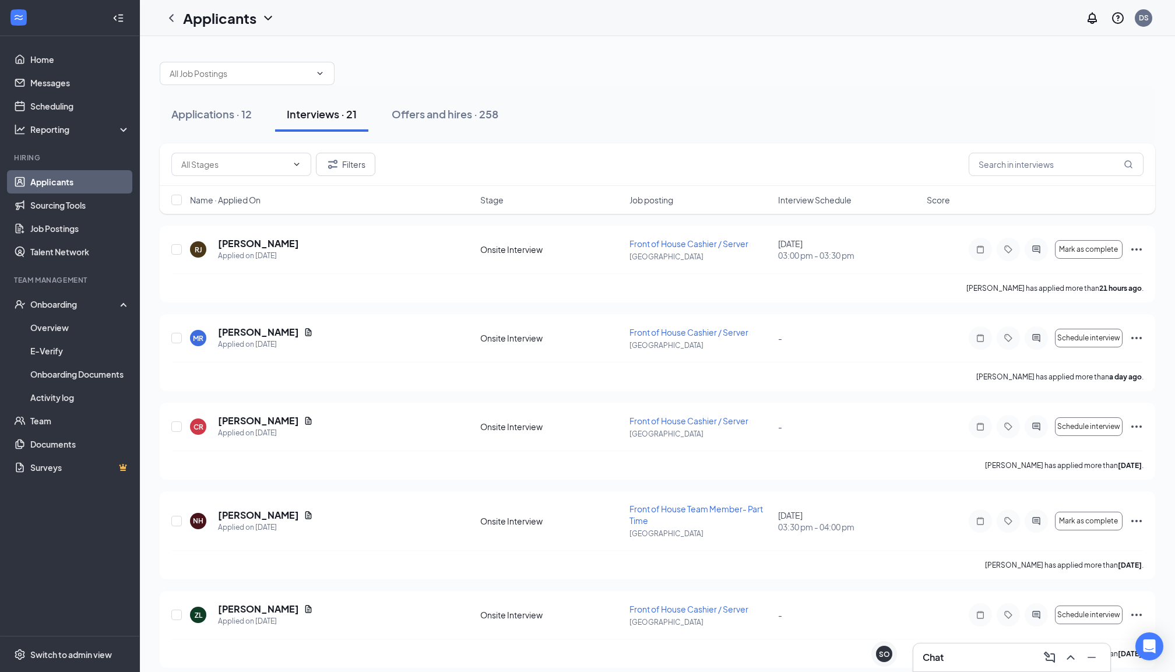
click at [812, 199] on span "Interview Schedule" at bounding box center [814, 200] width 73 height 12
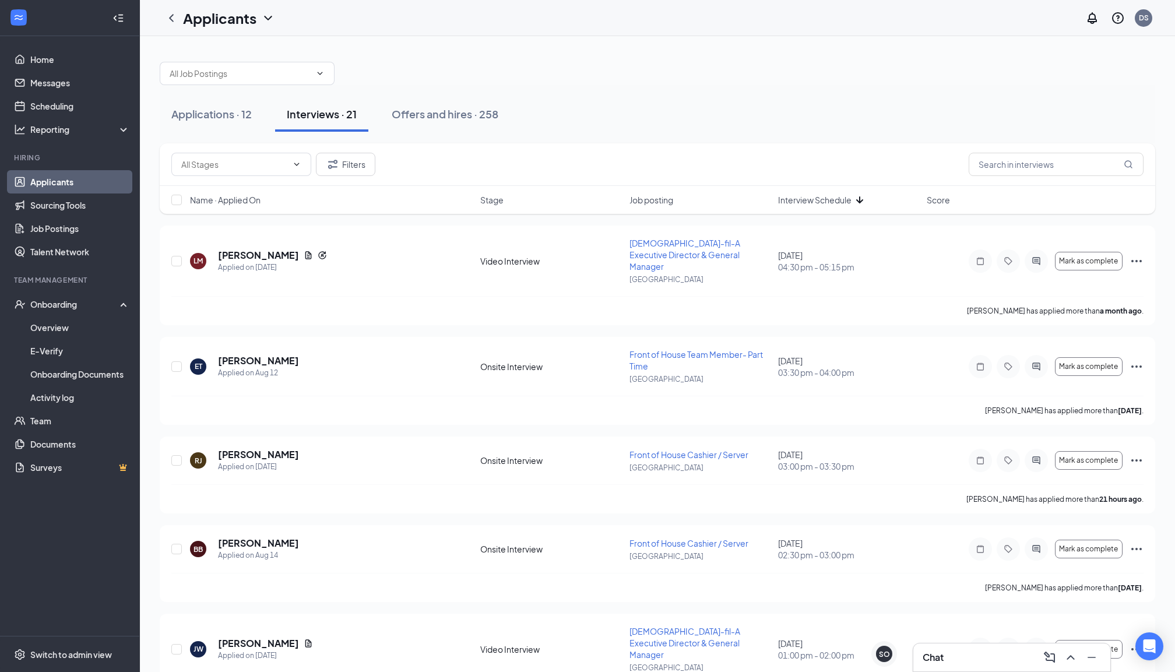
click at [831, 199] on span "Interview Schedule" at bounding box center [814, 200] width 73 height 12
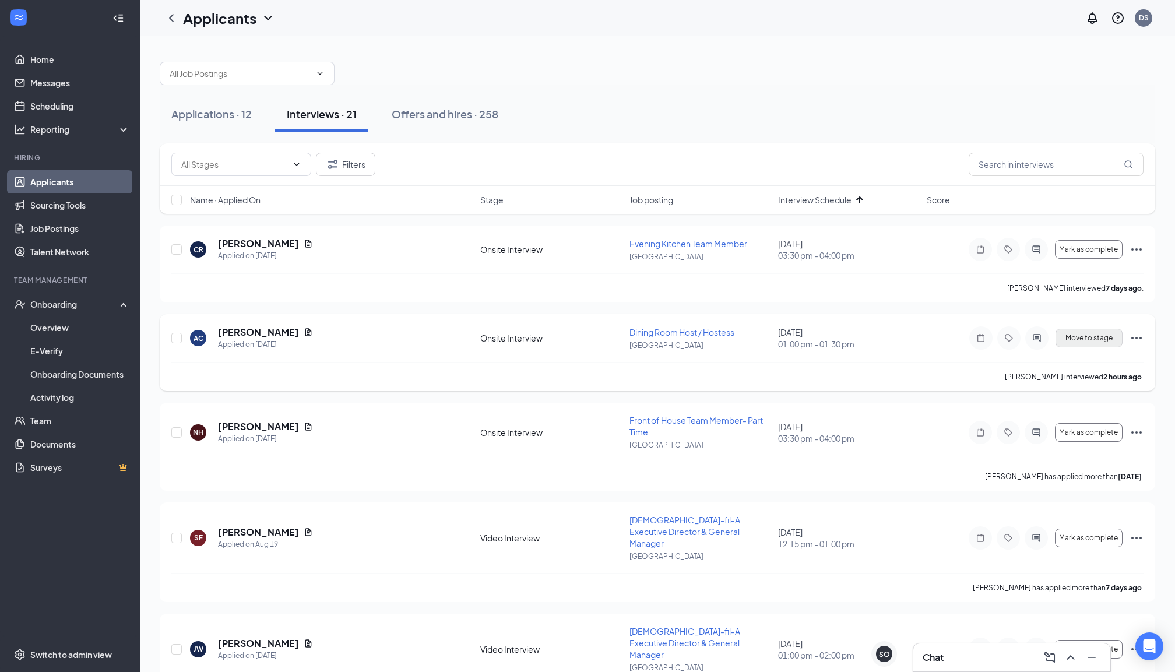
click at [1073, 336] on span "Move to stage" at bounding box center [1088, 338] width 47 height 8
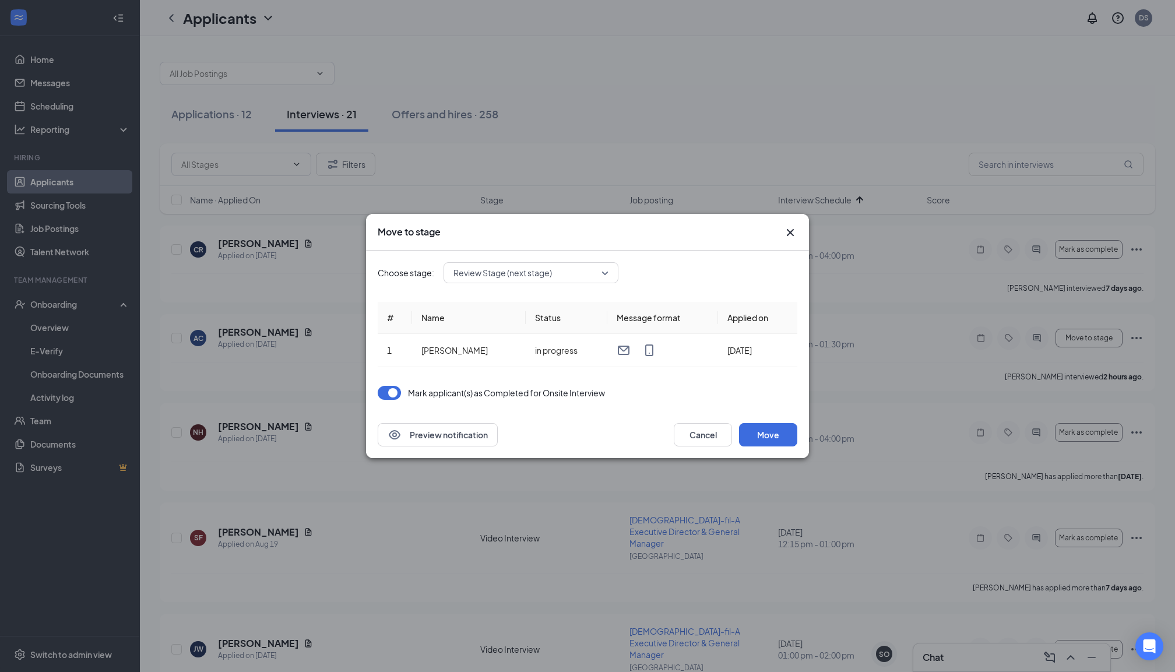
click at [788, 232] on icon "Cross" at bounding box center [790, 232] width 14 height 14
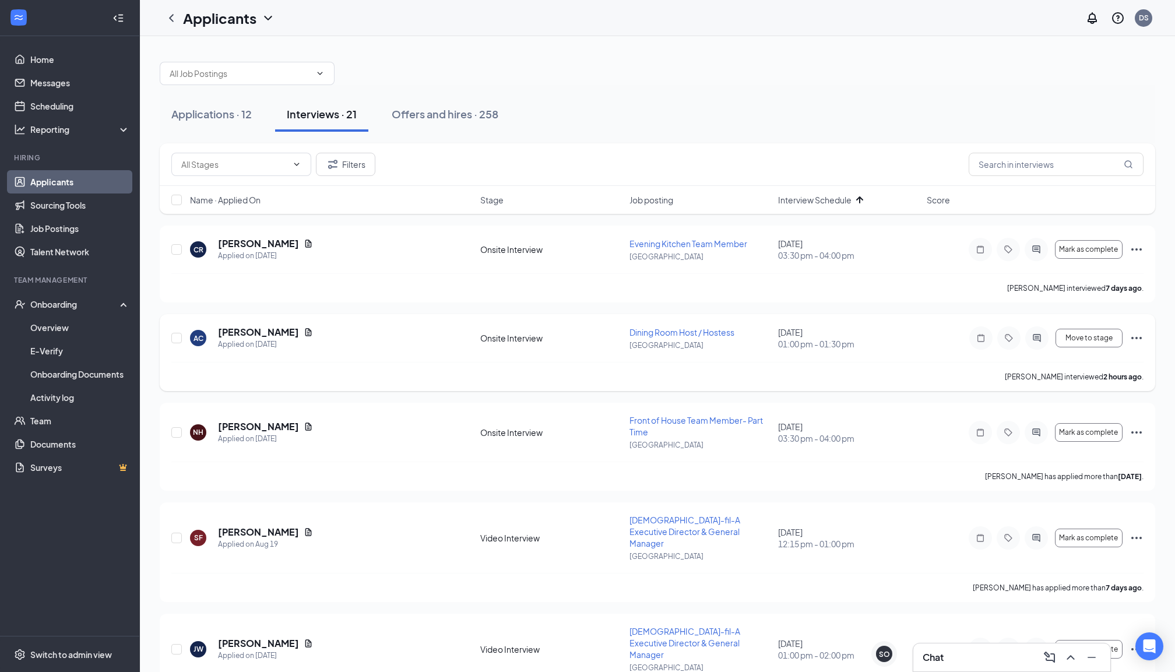
click at [1133, 333] on icon "Ellipses" at bounding box center [1136, 338] width 14 height 14
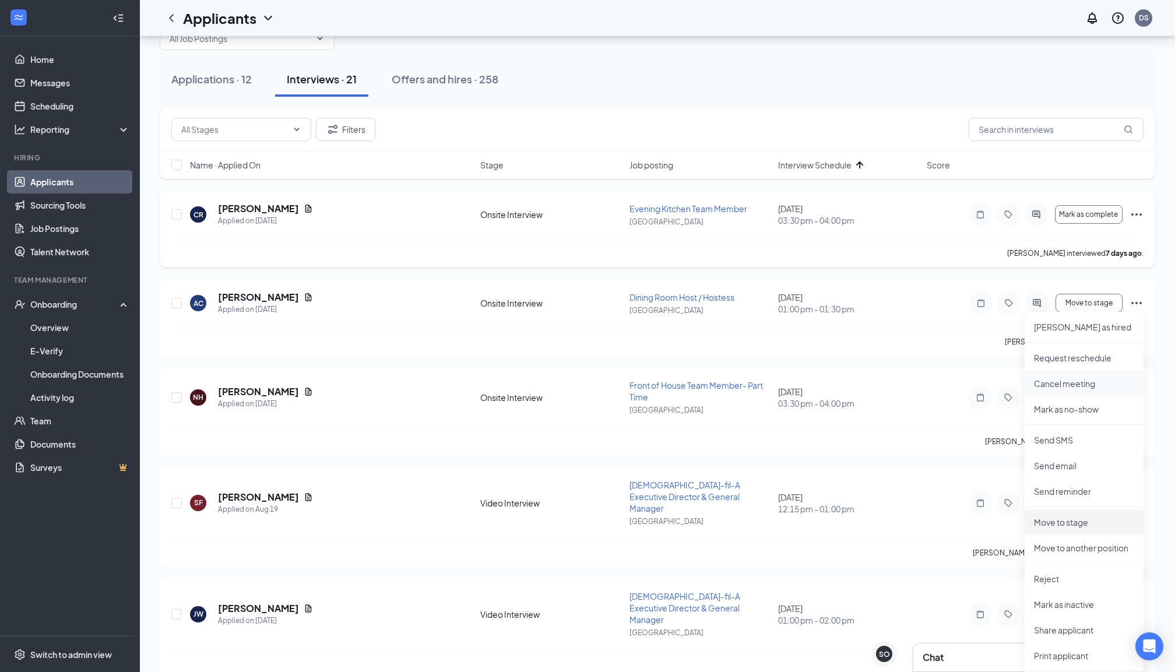
scroll to position [27, 0]
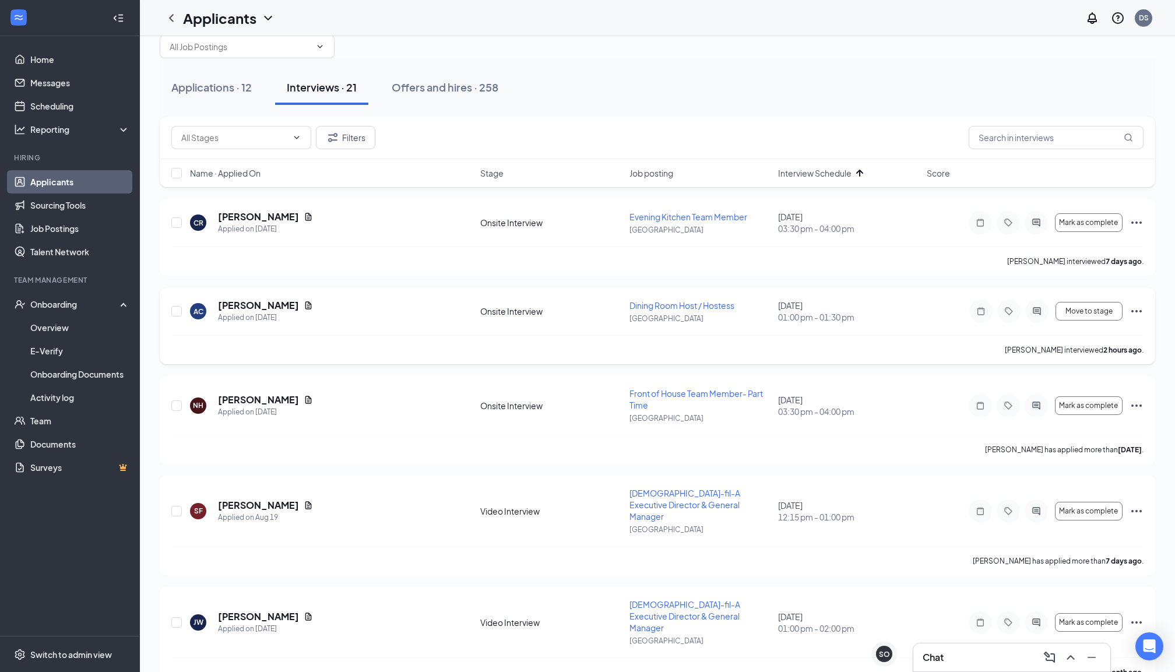
click at [936, 335] on div "[PERSON_NAME] interviewed 2 hours ago ." at bounding box center [657, 349] width 972 height 29
click at [1089, 314] on button "Move to stage" at bounding box center [1088, 311] width 67 height 19
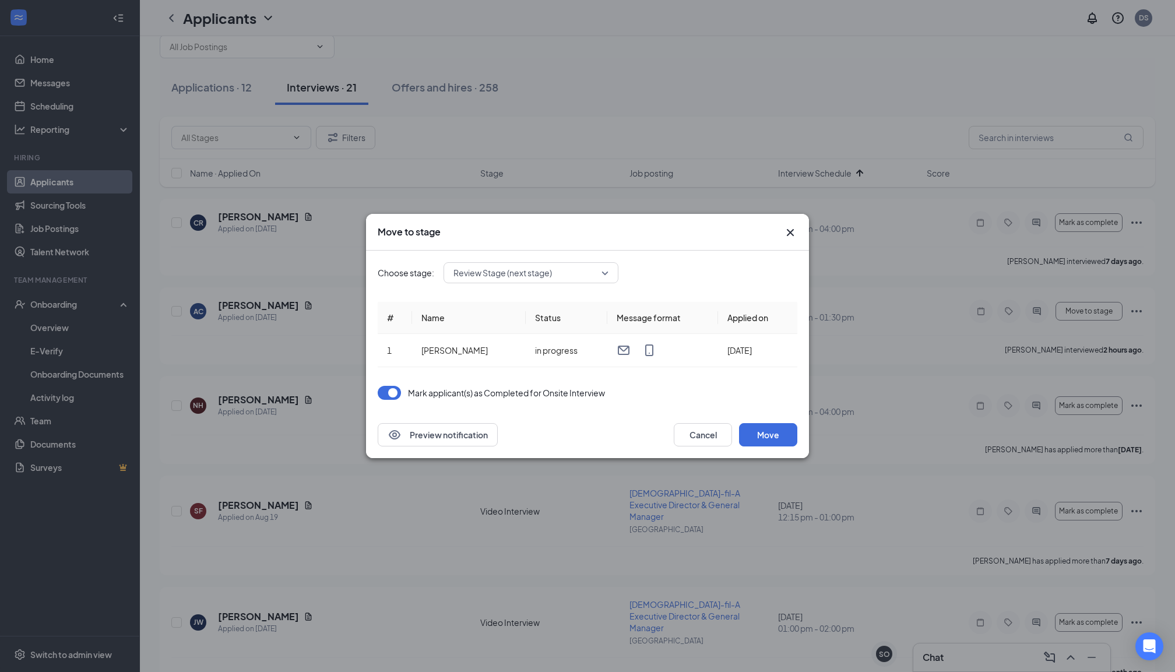
click at [609, 272] on div "Review Stage (next stage)" at bounding box center [530, 272] width 175 height 21
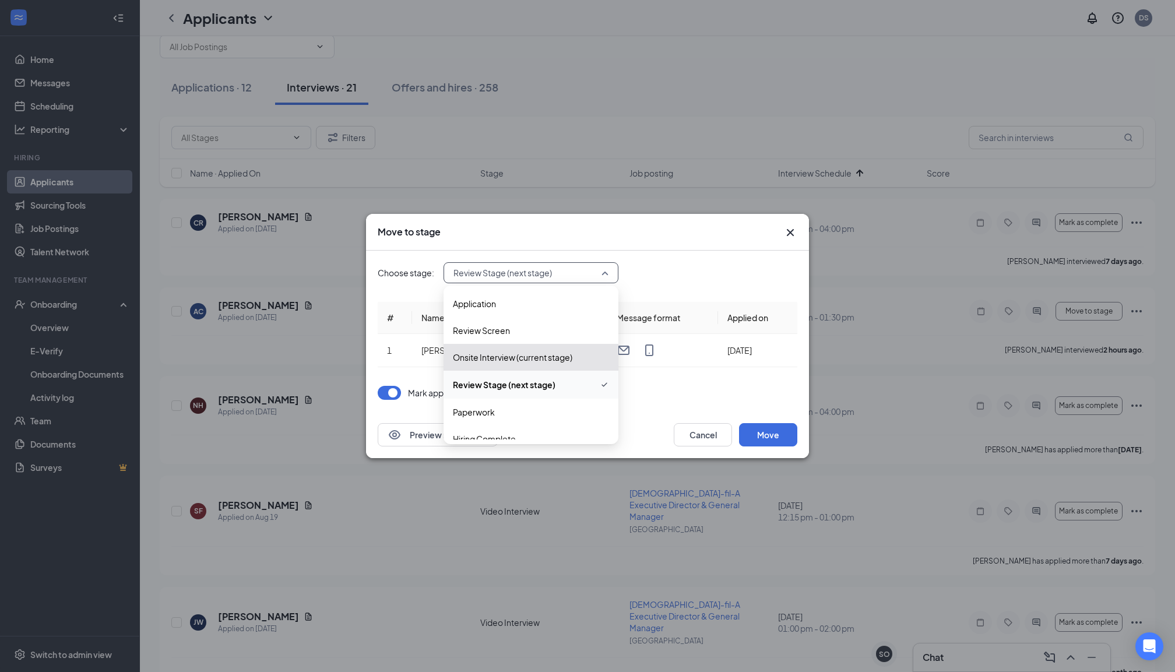
click at [517, 382] on span "Review Stage (next stage)" at bounding box center [504, 384] width 103 height 13
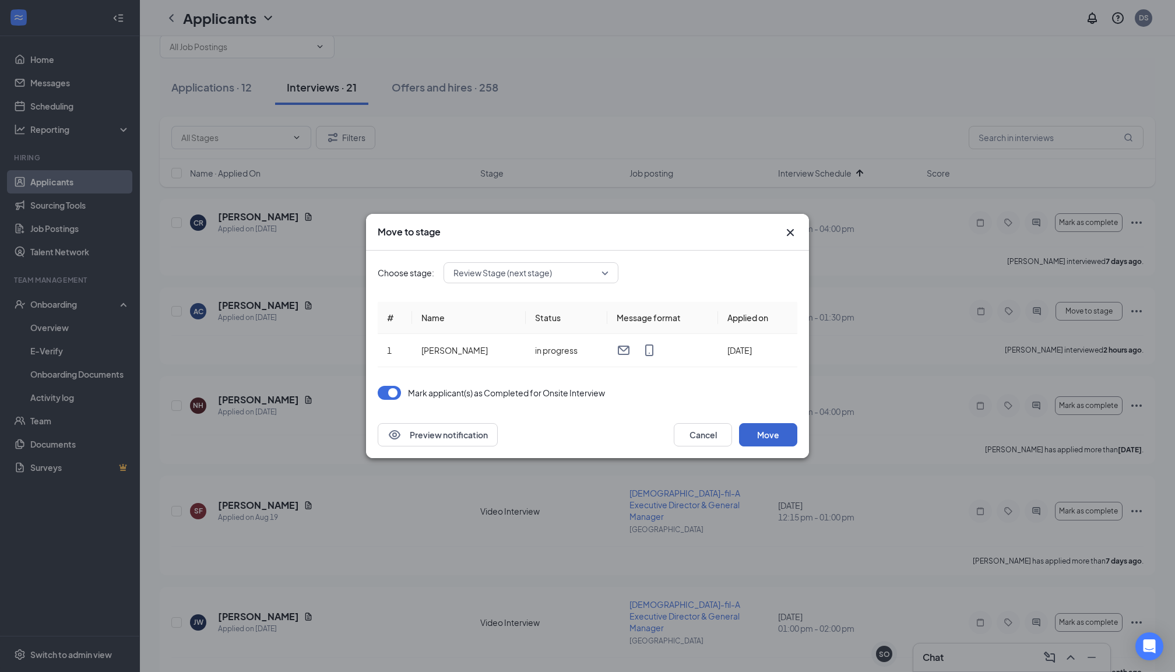
click at [756, 431] on button "Move" at bounding box center [768, 434] width 58 height 23
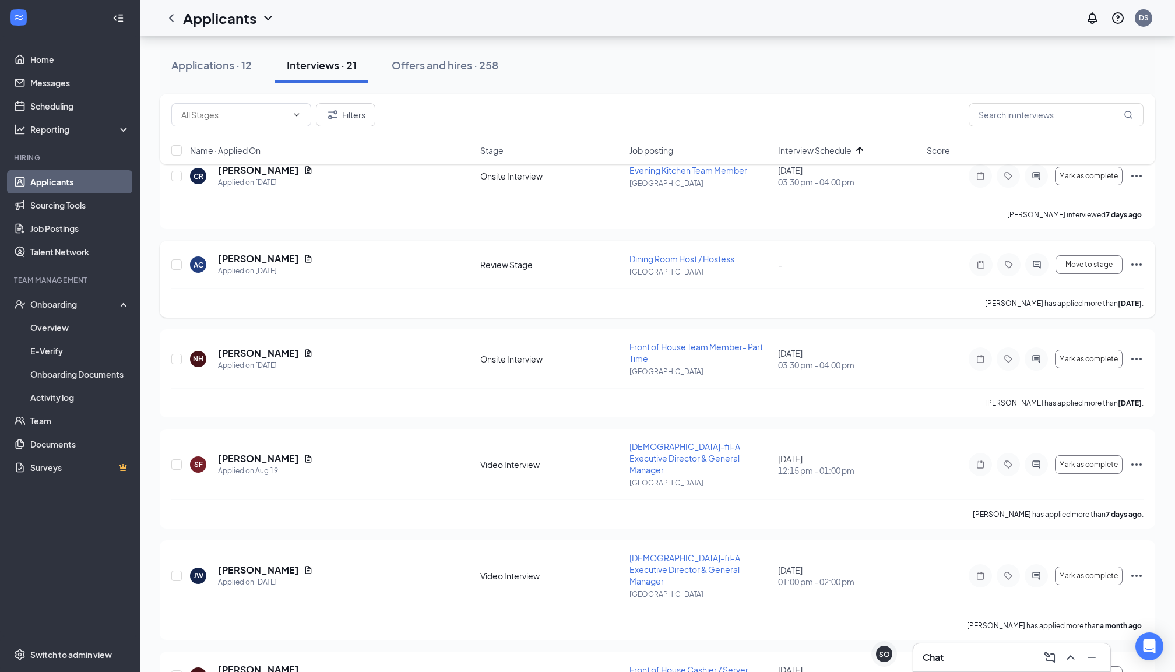
scroll to position [82, 0]
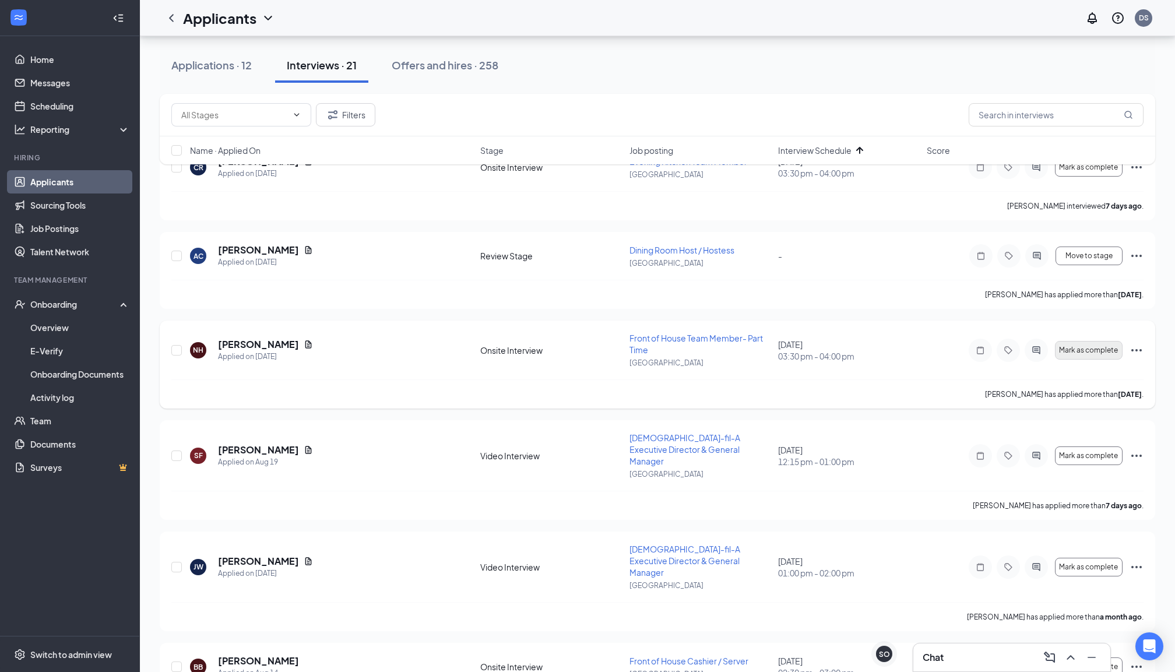
click at [1099, 348] on span "Mark as complete" at bounding box center [1088, 350] width 59 height 8
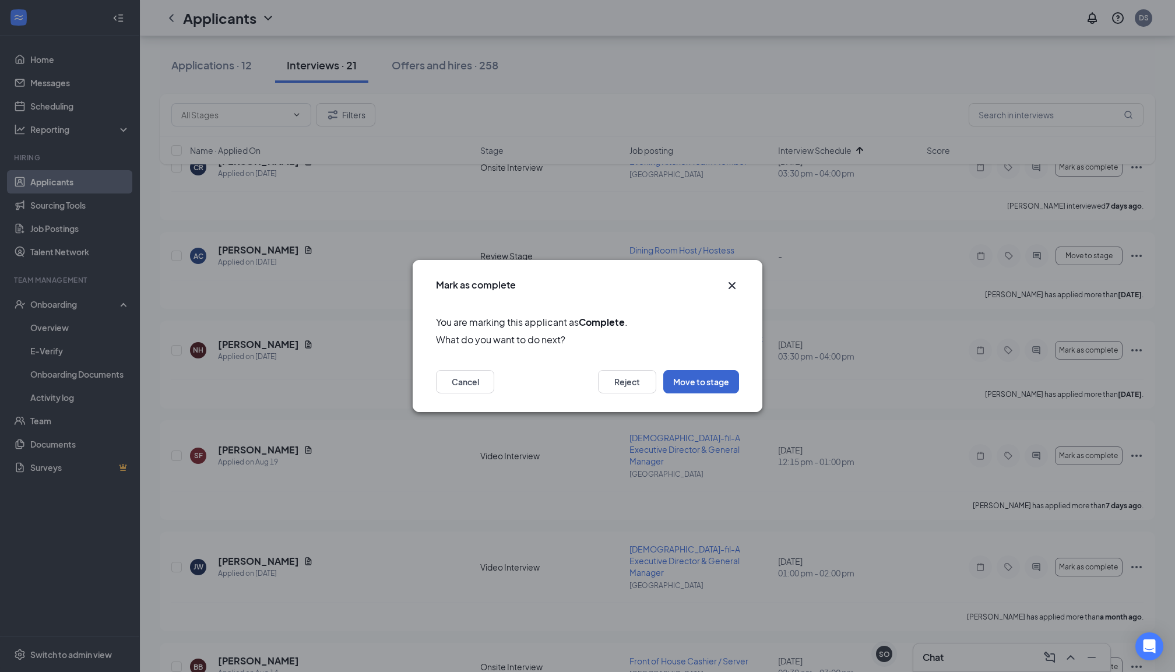
click at [688, 378] on button "Move to stage" at bounding box center [701, 381] width 76 height 23
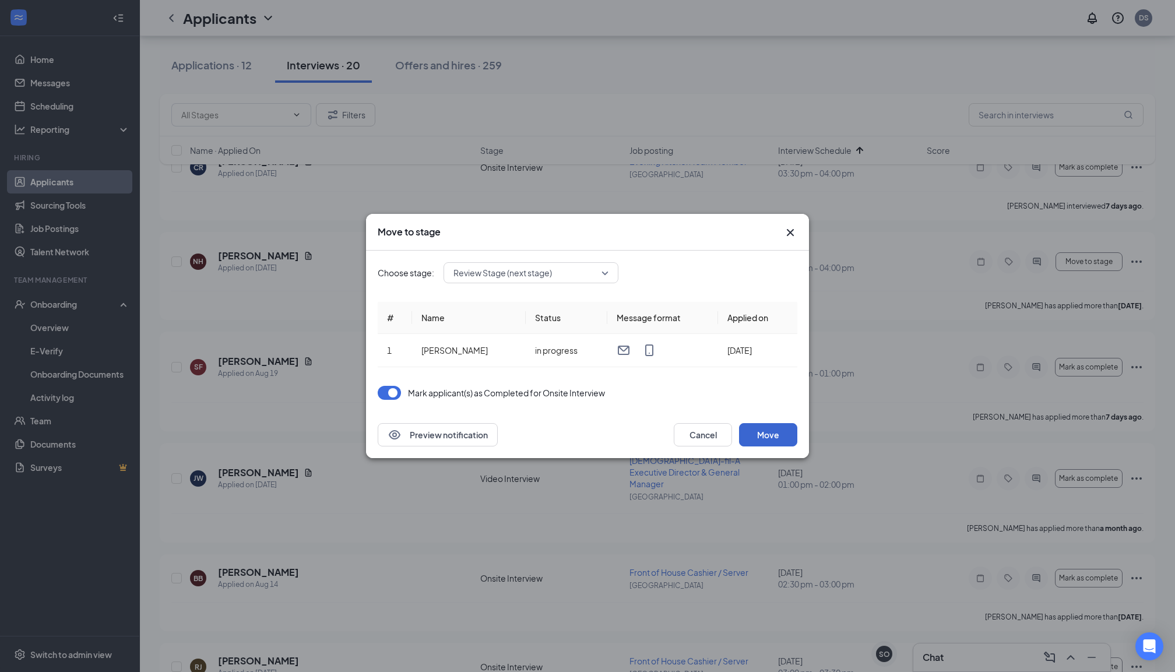
click at [767, 435] on button "Move" at bounding box center [768, 434] width 58 height 23
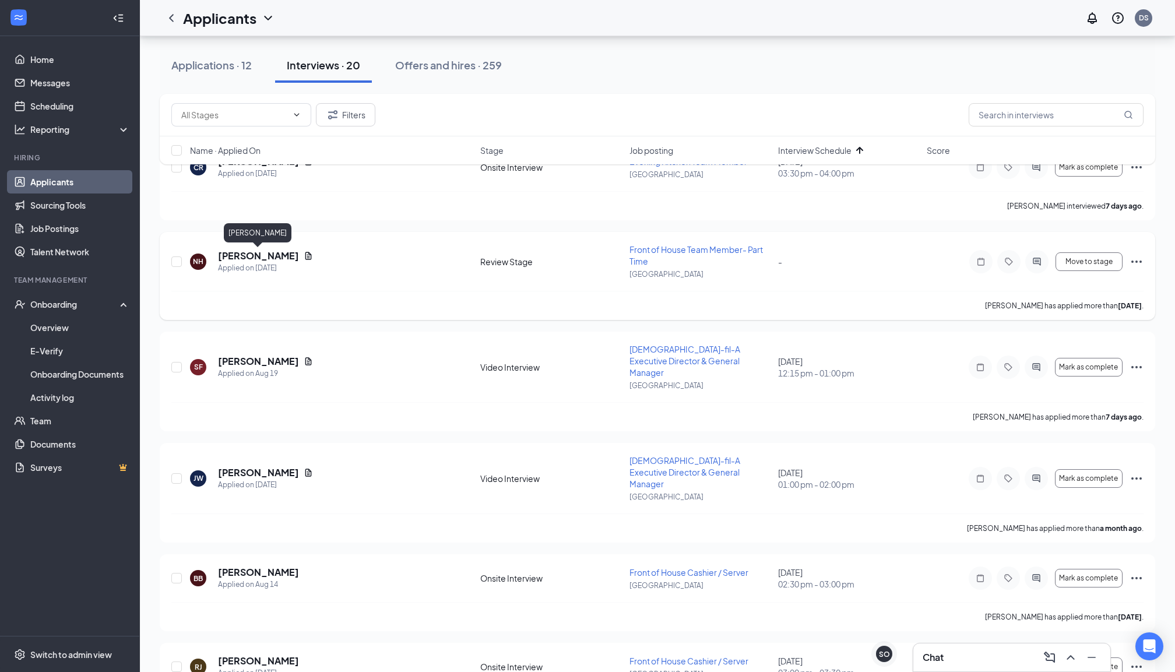
click at [259, 250] on h5 "[PERSON_NAME]" at bounding box center [258, 255] width 81 height 13
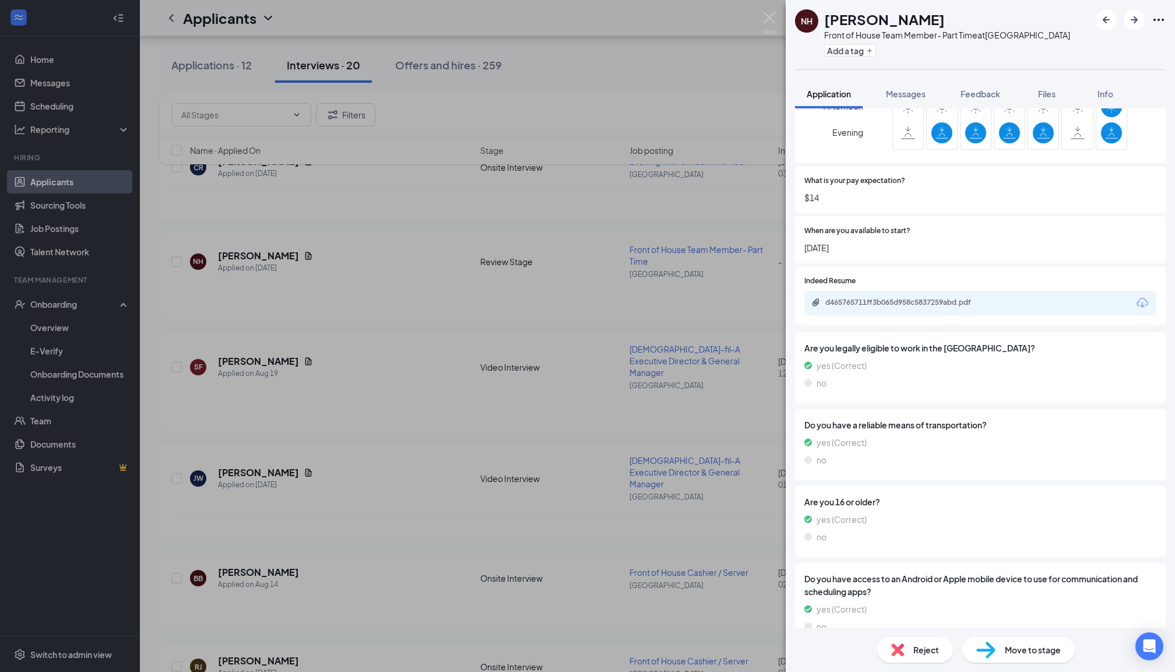
scroll to position [713, 0]
click at [991, 651] on img at bounding box center [985, 649] width 19 height 17
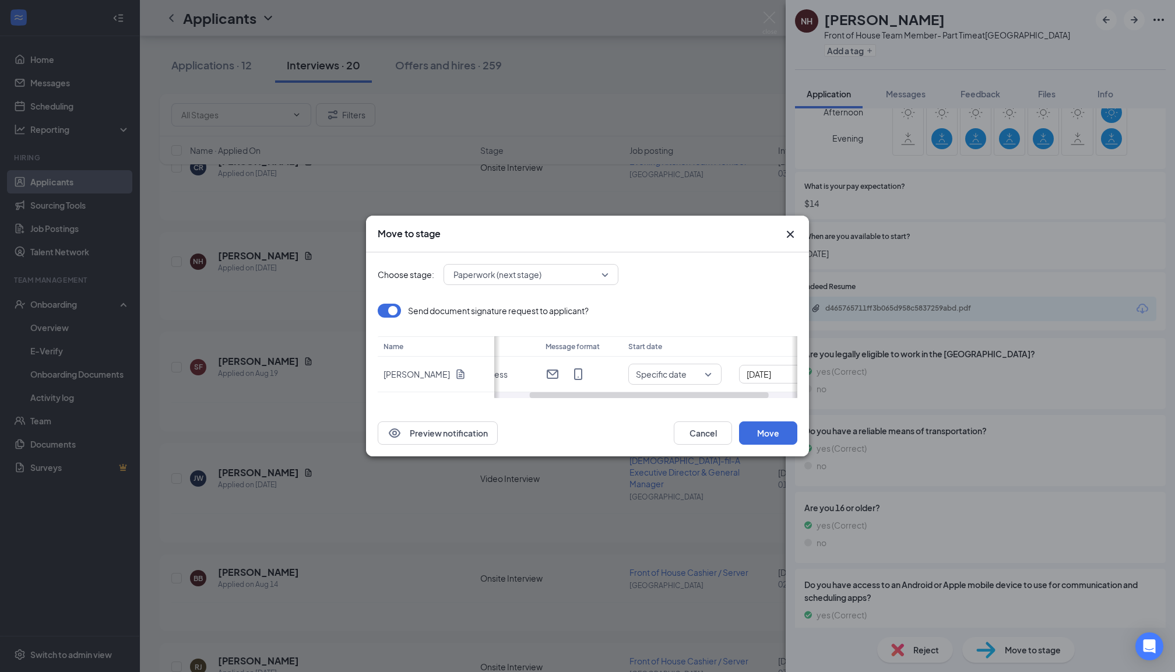
scroll to position [0, 51]
drag, startPoint x: 663, startPoint y: 393, endPoint x: 704, endPoint y: 395, distance: 41.4
click at [704, 395] on div at bounding box center [649, 395] width 239 height 6
click at [693, 375] on span "Specific date" at bounding box center [658, 374] width 78 height 12
click at [734, 299] on div "Choose stage: Paperwork (next stage) Send document signature request to applica…" at bounding box center [587, 330] width 419 height 157
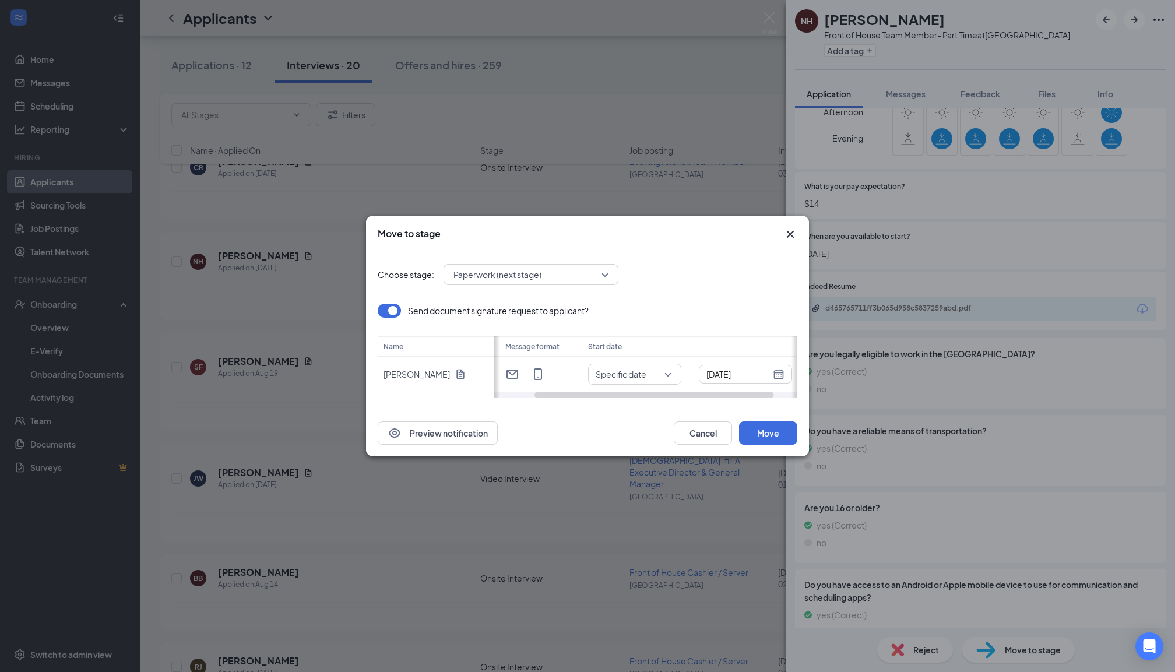
scroll to position [0, 82]
drag, startPoint x: 600, startPoint y: 392, endPoint x: 676, endPoint y: 402, distance: 76.4
click at [676, 402] on div "Choose stage: Paperwork (next stage) Send document signature request to applica…" at bounding box center [587, 330] width 419 height 157
click at [768, 375] on div "[DATE]" at bounding box center [739, 374] width 78 height 13
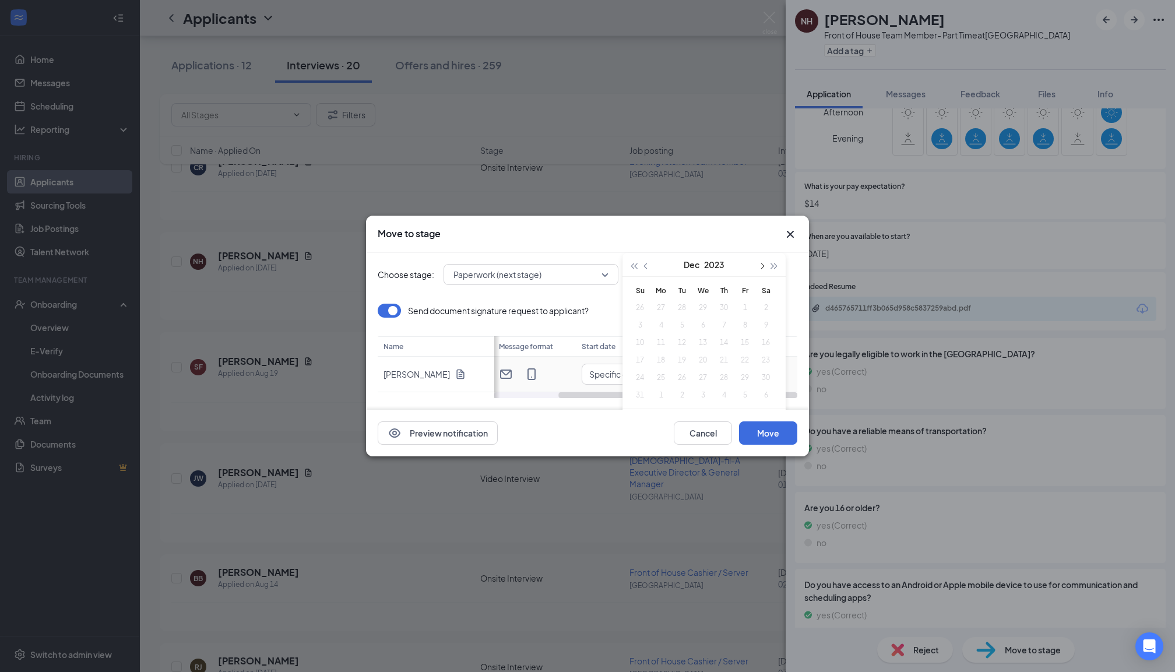
click at [763, 266] on span "button" at bounding box center [761, 266] width 6 height 6
click at [764, 269] on button "button" at bounding box center [760, 264] width 13 height 23
click at [775, 266] on span "button" at bounding box center [774, 266] width 6 height 6
click at [762, 264] on span "button" at bounding box center [761, 266] width 6 height 6
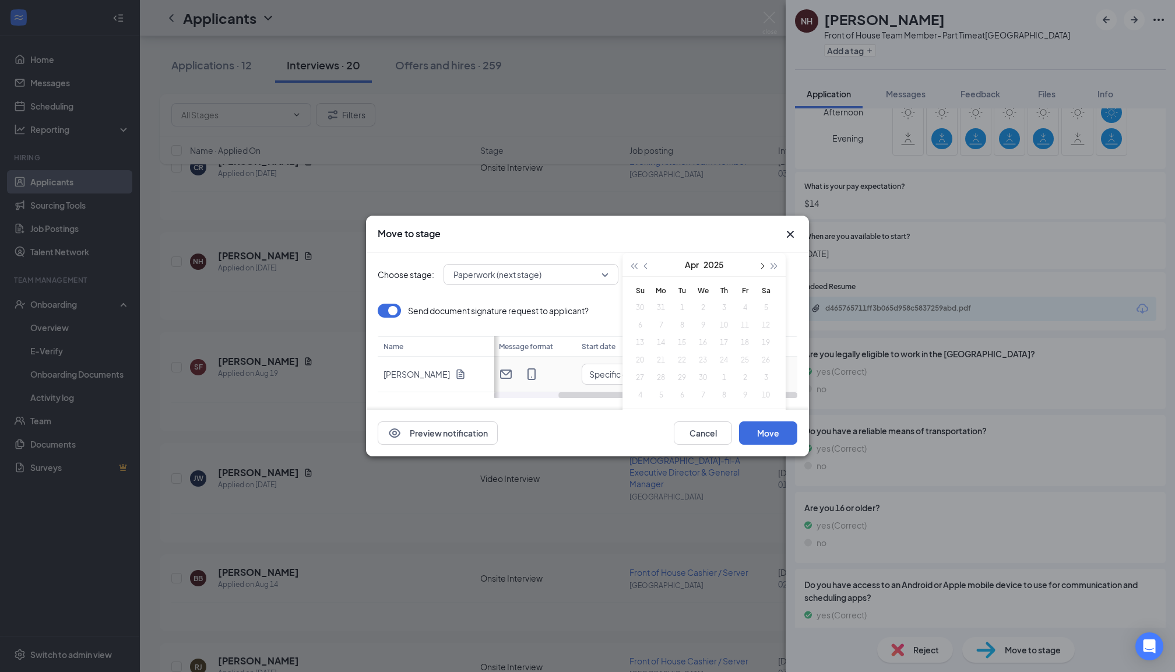
click at [762, 264] on span "button" at bounding box center [761, 266] width 6 height 6
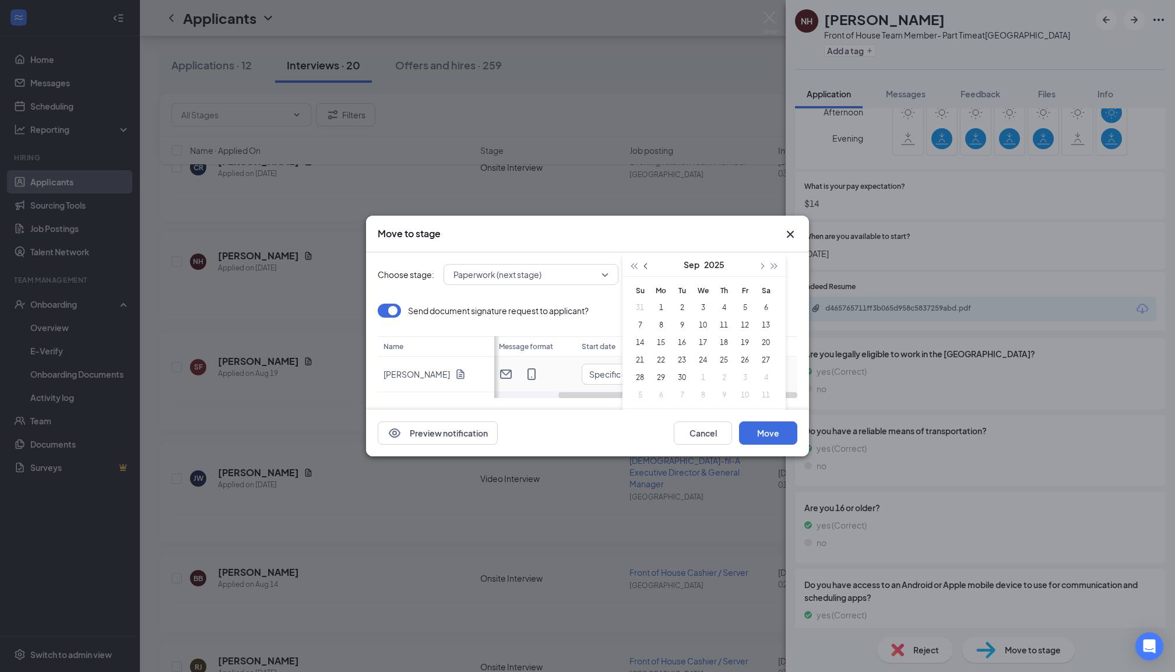
click at [647, 266] on span "button" at bounding box center [647, 266] width 6 height 6
click at [760, 264] on span "button" at bounding box center [761, 266] width 6 height 6
type input "[DATE]"
click at [703, 309] on div "3" at bounding box center [703, 308] width 14 height 14
click at [757, 435] on button "Move" at bounding box center [768, 432] width 58 height 23
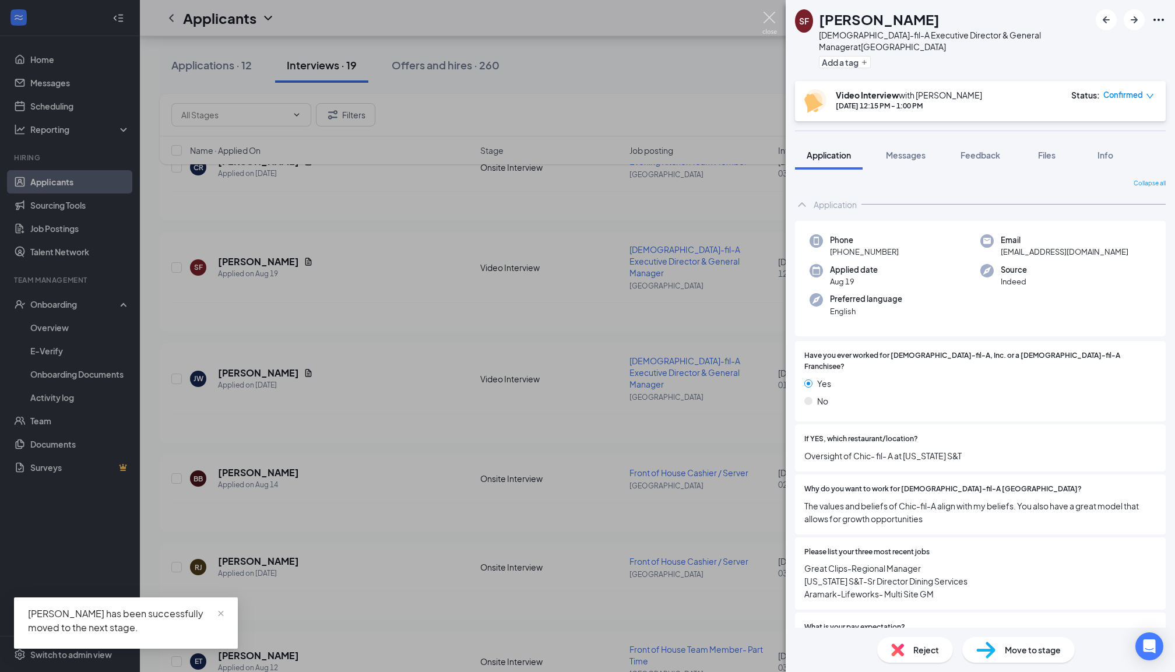
click at [766, 12] on img at bounding box center [769, 23] width 15 height 23
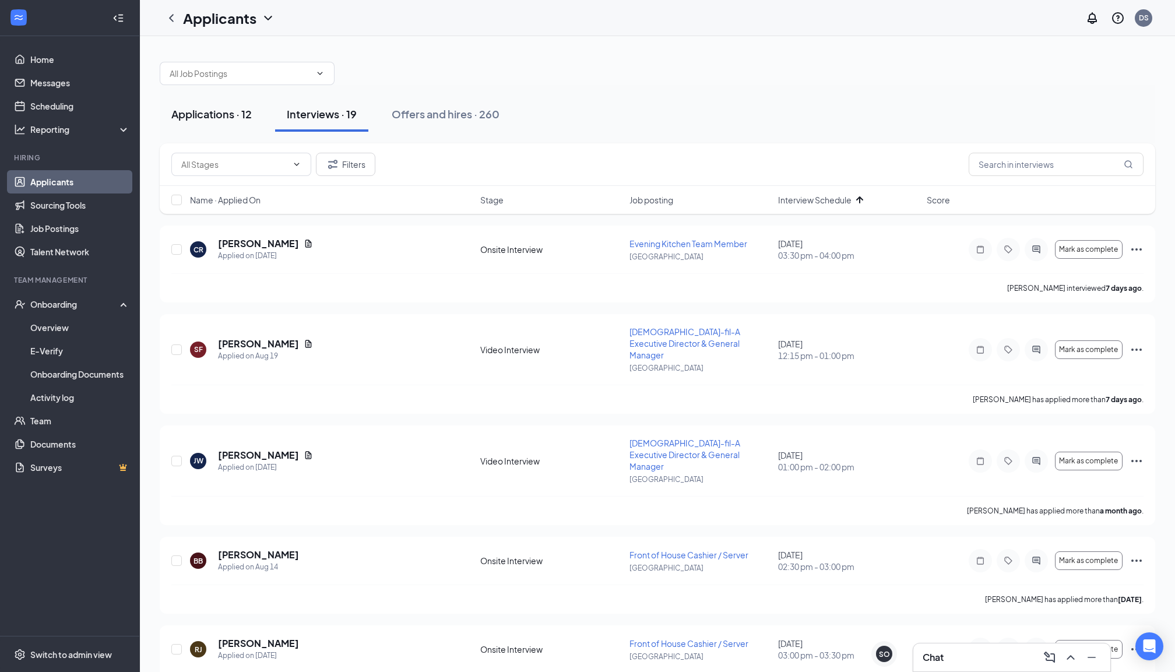
click at [213, 115] on div "Applications · 12" at bounding box center [211, 114] width 80 height 15
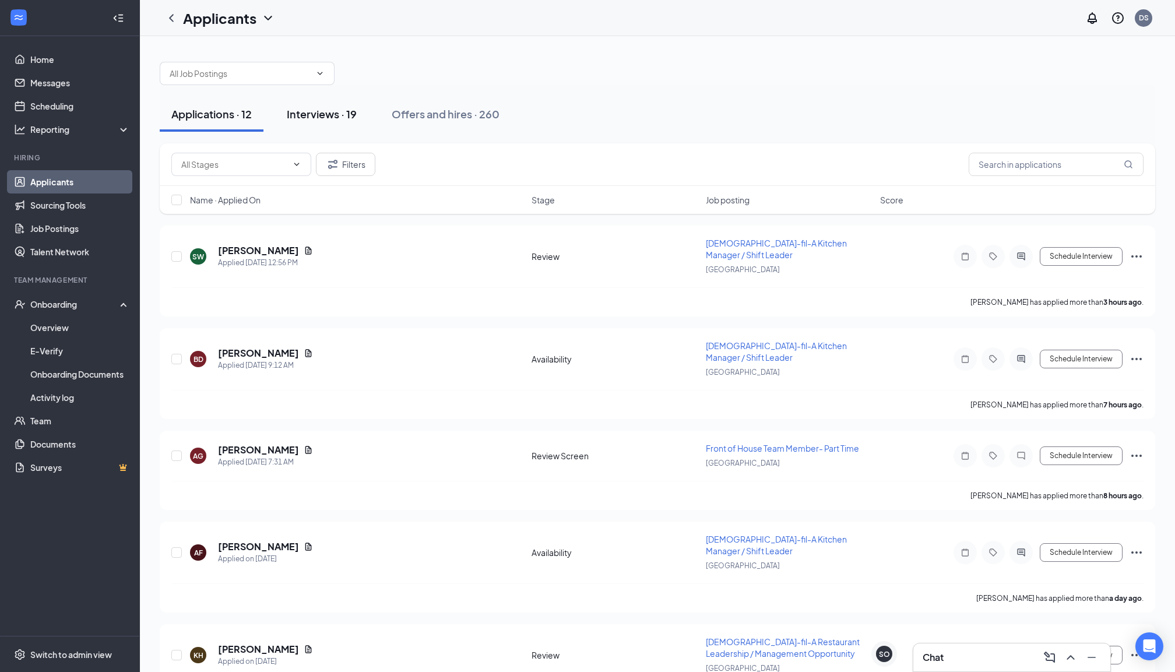
click at [290, 117] on div "Interviews · 19" at bounding box center [322, 114] width 70 height 15
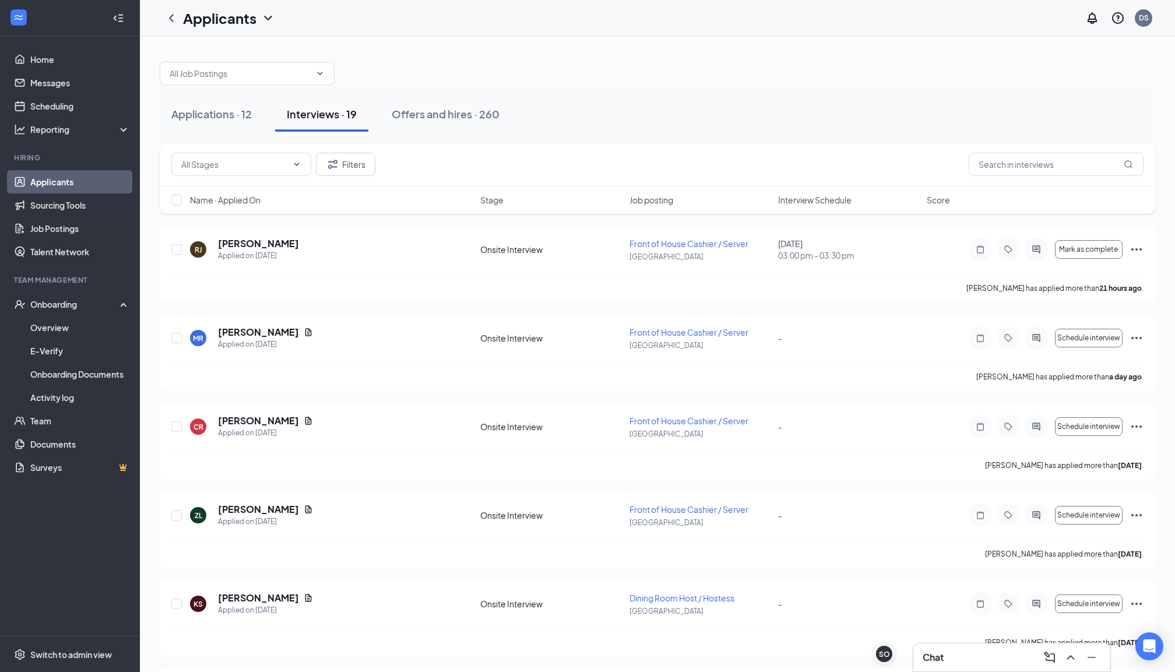
click at [804, 203] on span "Interview Schedule" at bounding box center [814, 200] width 73 height 12
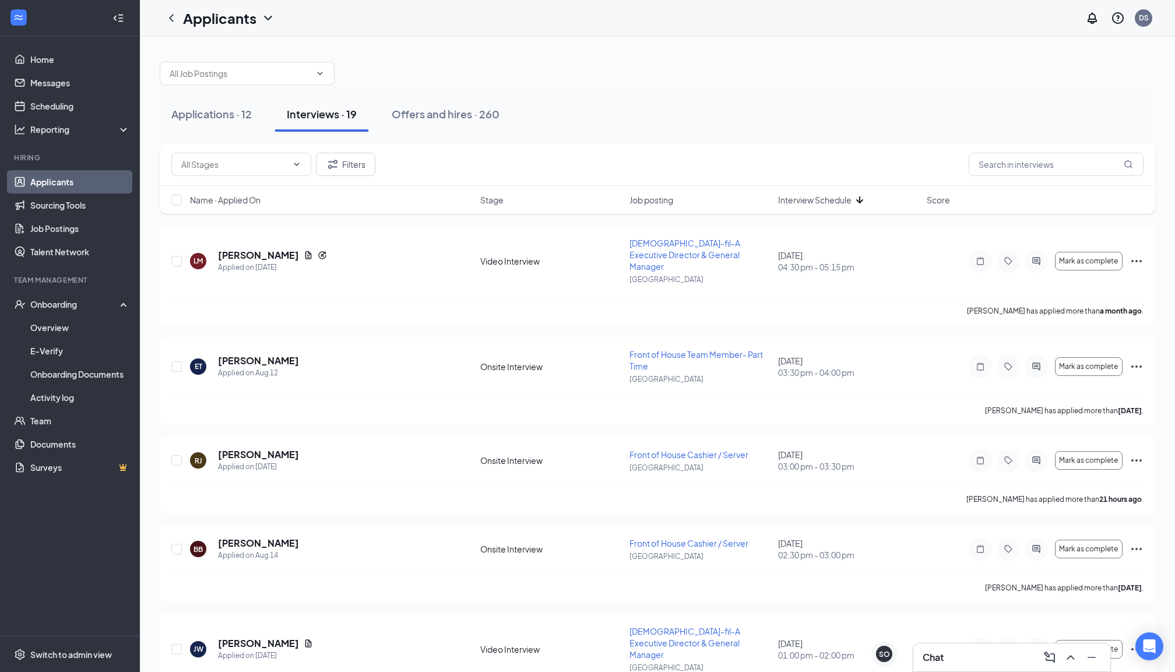
click at [816, 197] on span "Interview Schedule" at bounding box center [814, 200] width 73 height 12
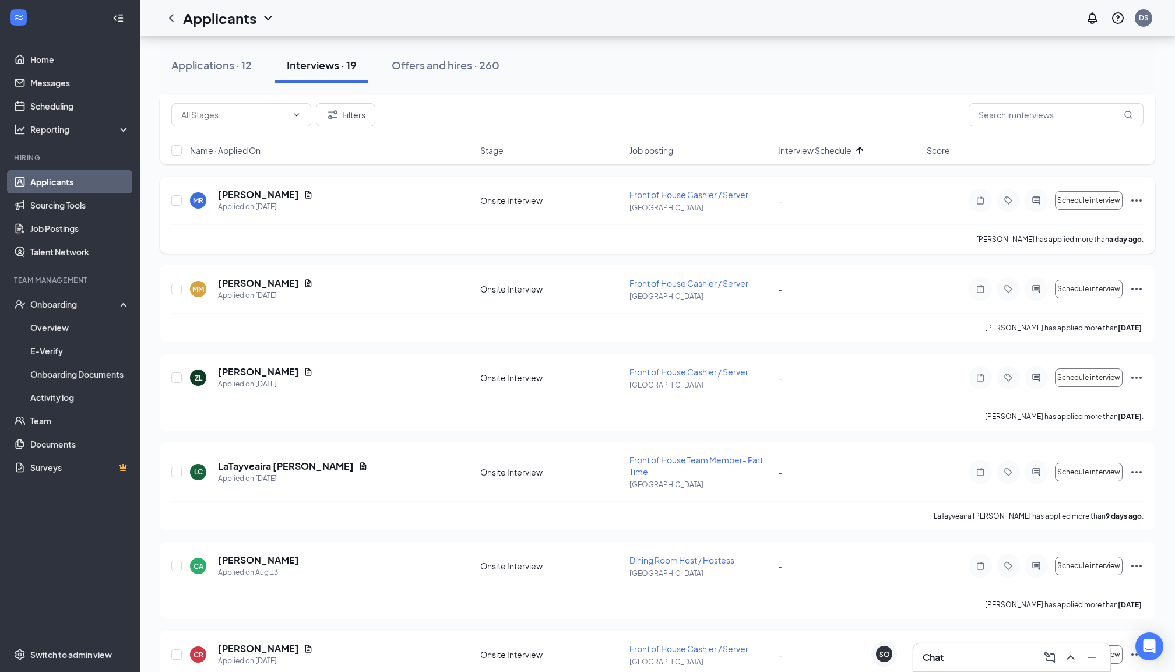
scroll to position [1278, 0]
click at [1068, 375] on span "Schedule interview" at bounding box center [1088, 379] width 63 height 8
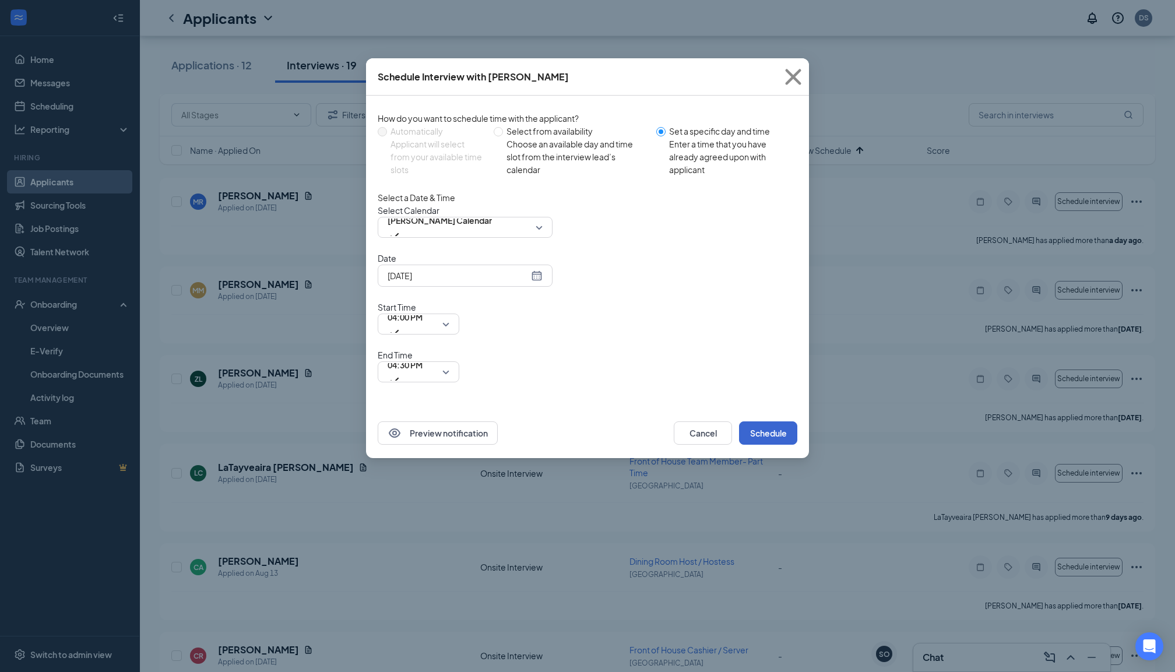
click at [765, 421] on button "Schedule" at bounding box center [768, 432] width 58 height 23
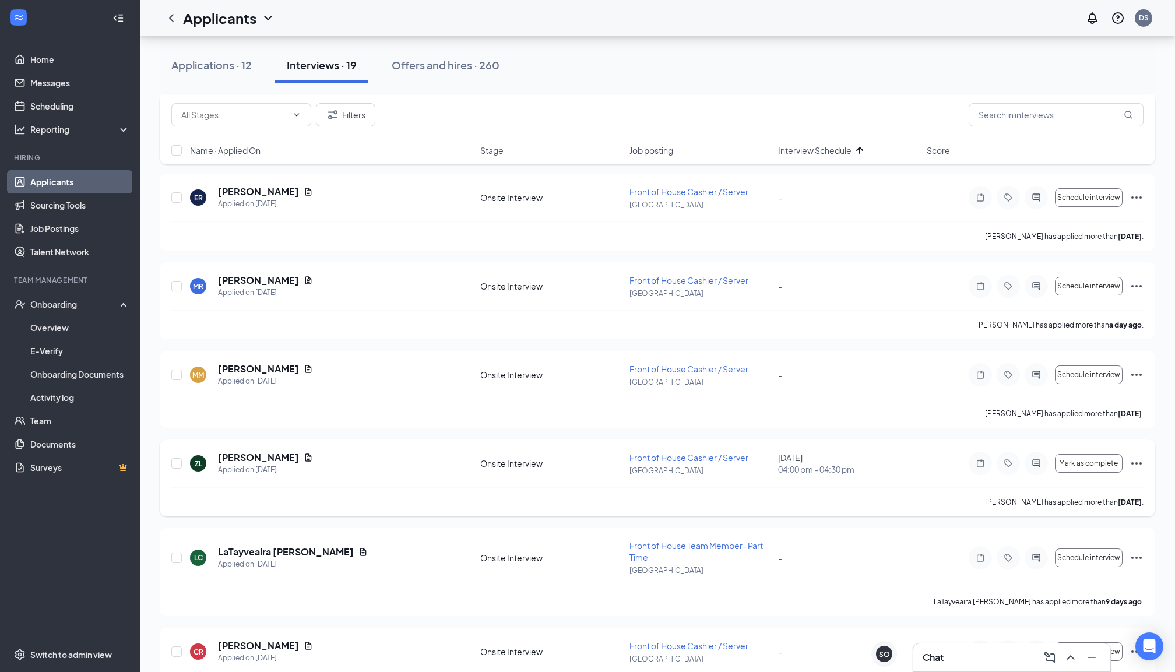
scroll to position [1061, 0]
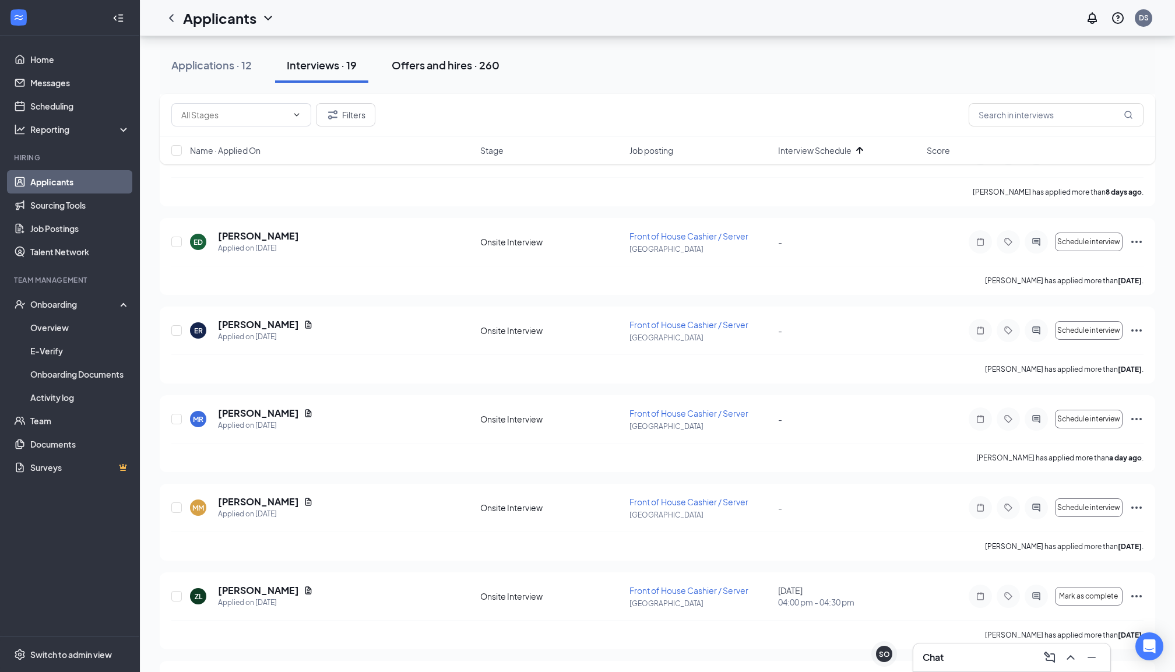
click at [424, 67] on div "Offers and hires · 260" at bounding box center [446, 65] width 108 height 15
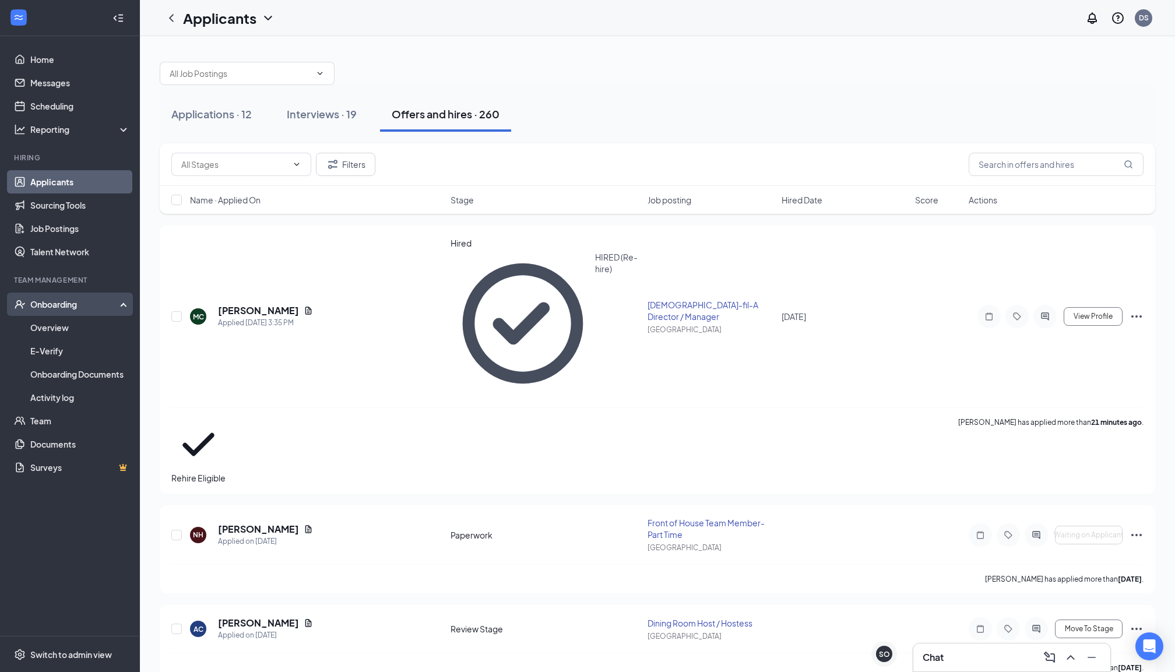
click at [55, 304] on div "Onboarding" at bounding box center [75, 304] width 90 height 12
click at [47, 308] on div "Onboarding" at bounding box center [75, 304] width 90 height 12
click at [50, 330] on link "Overview" at bounding box center [80, 327] width 100 height 23
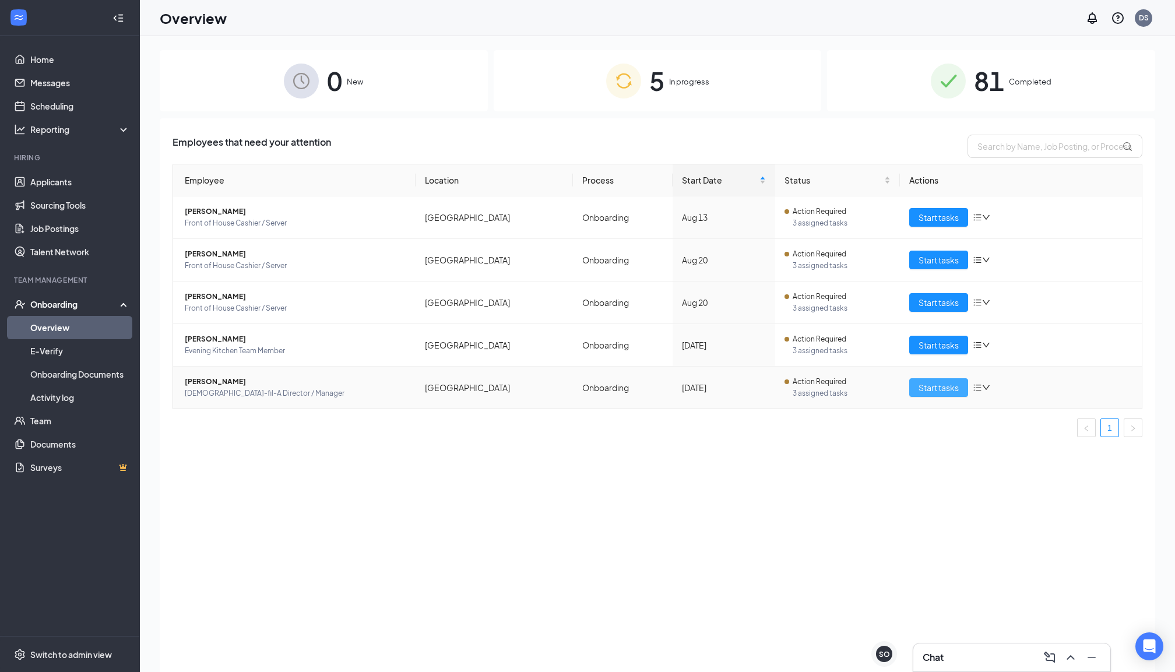
click at [919, 390] on span "Start tasks" at bounding box center [938, 387] width 40 height 13
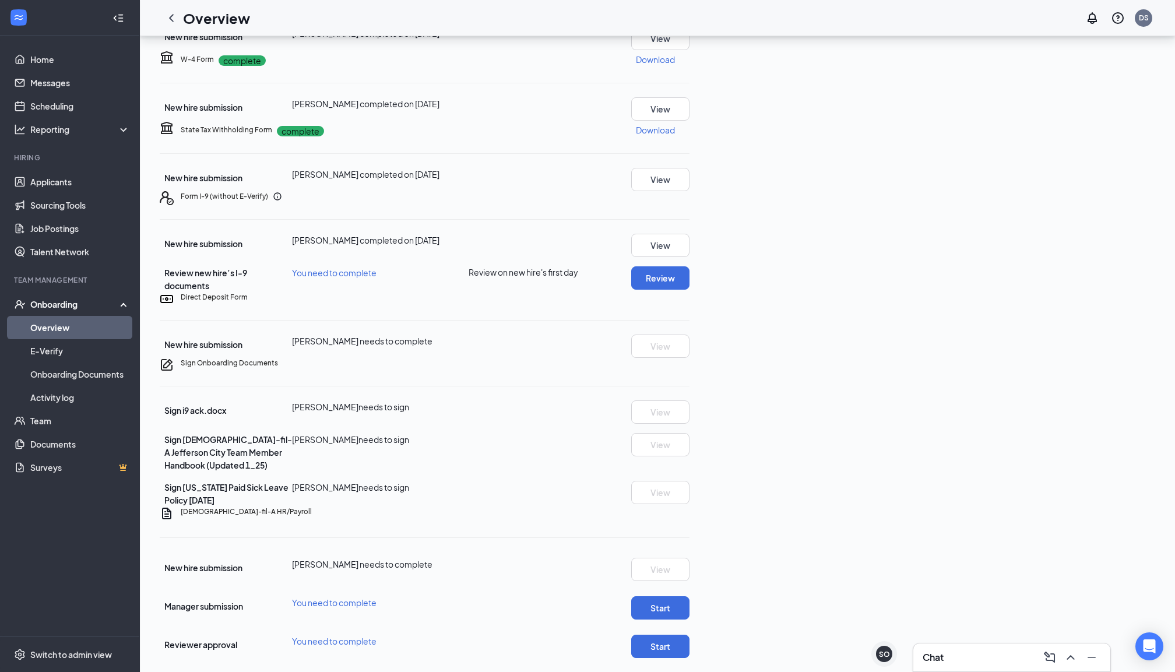
scroll to position [213, 0]
click at [689, 257] on button "View" at bounding box center [660, 245] width 58 height 23
